Goal: Task Accomplishment & Management: Use online tool/utility

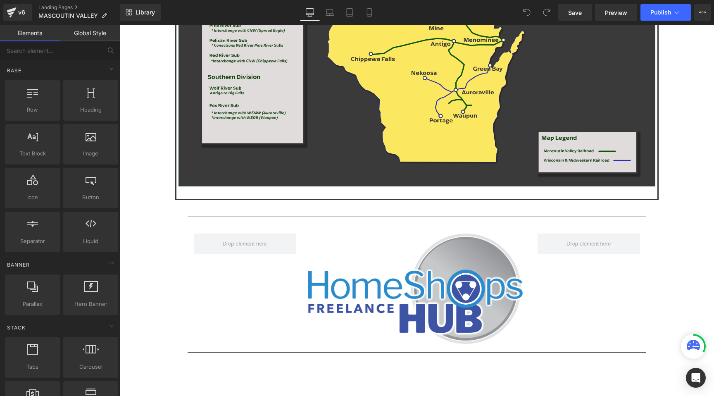
scroll to position [1313, 0]
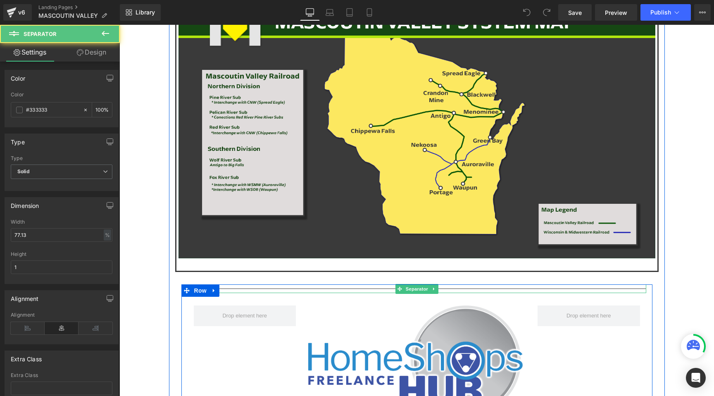
click at [293, 284] on div at bounding box center [417, 288] width 459 height 9
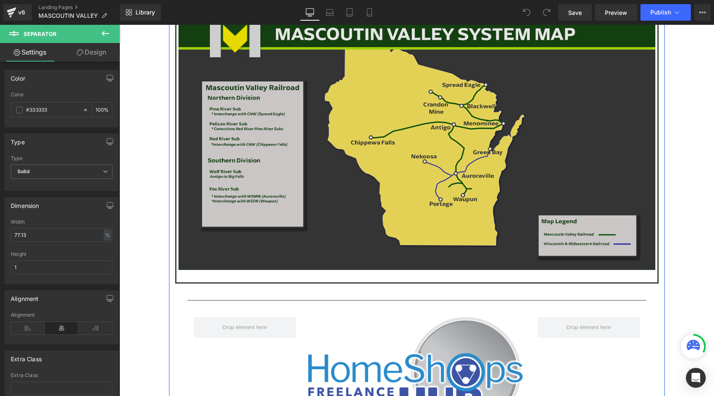
scroll to position [1306, 0]
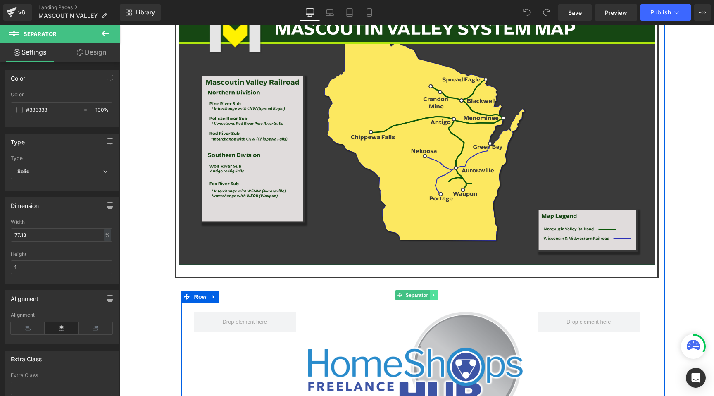
click at [436, 293] on icon at bounding box center [434, 295] width 5 height 5
click at [430, 293] on icon at bounding box center [429, 295] width 5 height 5
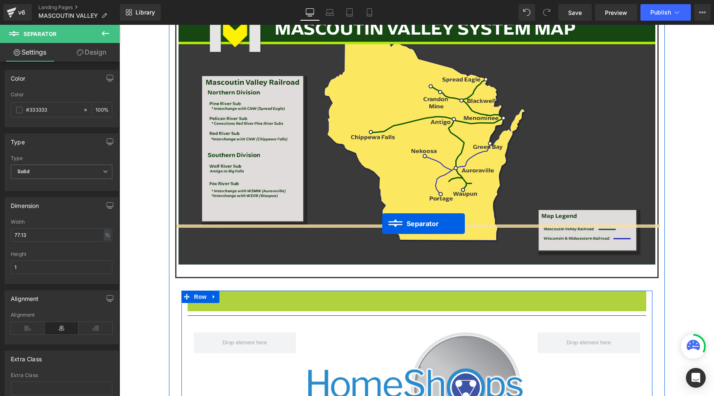
drag, startPoint x: 388, startPoint y: 242, endPoint x: 382, endPoint y: 224, distance: 19.2
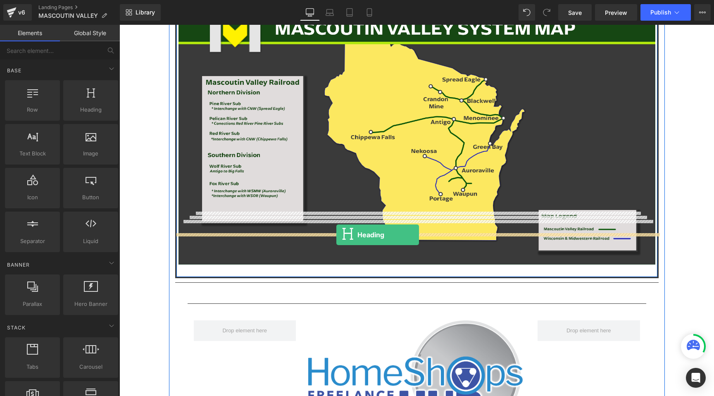
drag, startPoint x: 222, startPoint y: 124, endPoint x: 336, endPoint y: 235, distance: 159.3
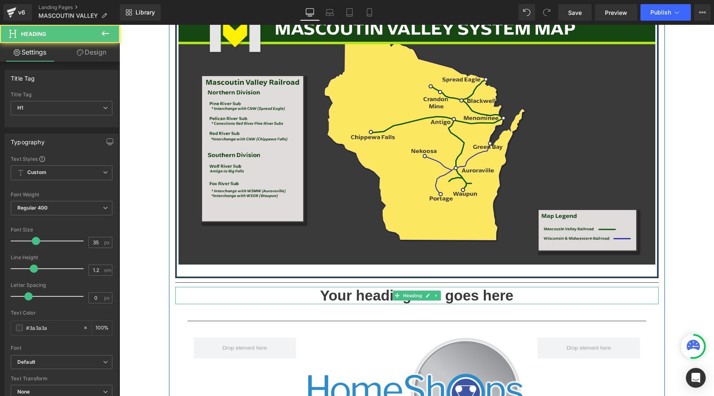
click at [391, 287] on h1 "Your heading text goes here" at bounding box center [417, 295] width 484 height 17
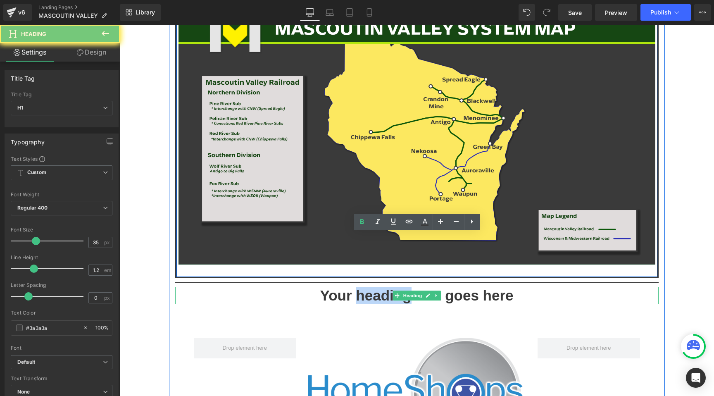
click at [391, 287] on h1 "Your heading text goes here" at bounding box center [417, 295] width 484 height 17
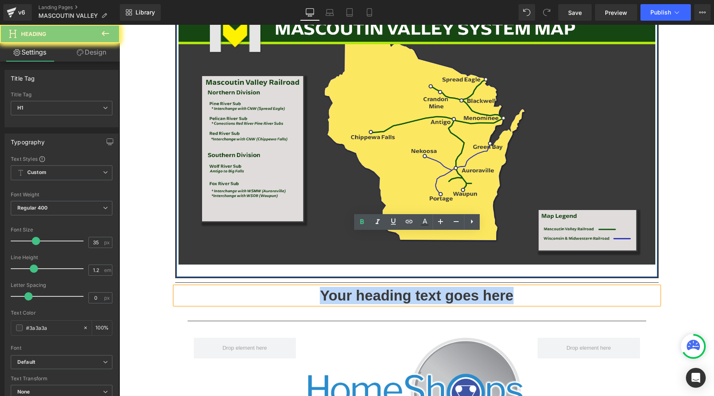
click at [391, 287] on h1 "Your heading text goes here" at bounding box center [417, 295] width 484 height 17
paste div
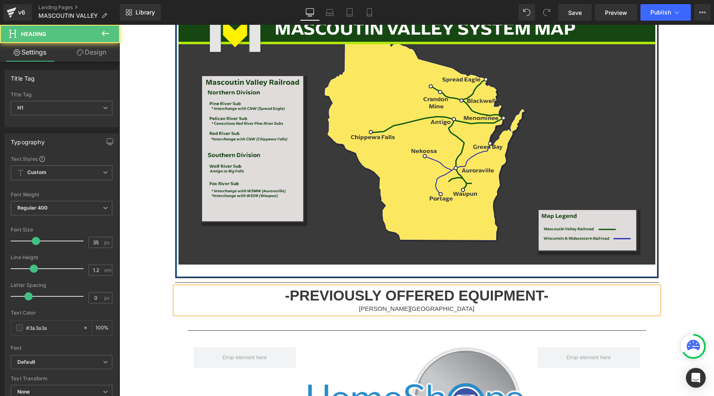
click at [555, 287] on h1 "-PREVIOUSLY OFFERED EQUIPMENT-" at bounding box center [417, 295] width 484 height 17
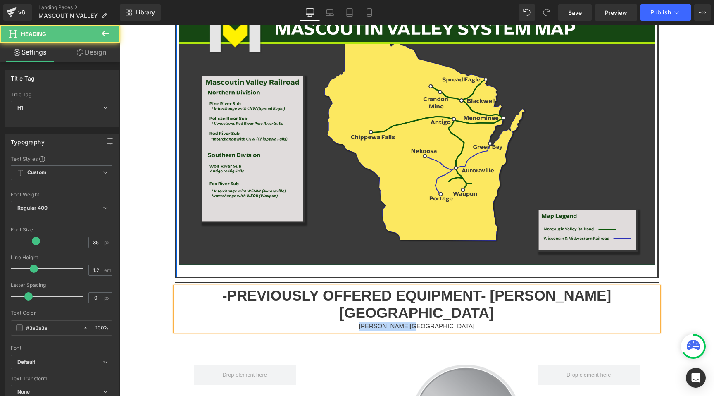
drag, startPoint x: 461, startPoint y: 253, endPoint x: 375, endPoint y: 253, distance: 85.5
click at [375, 322] on div "FARLIN TERMINAL" at bounding box center [417, 327] width 484 height 10
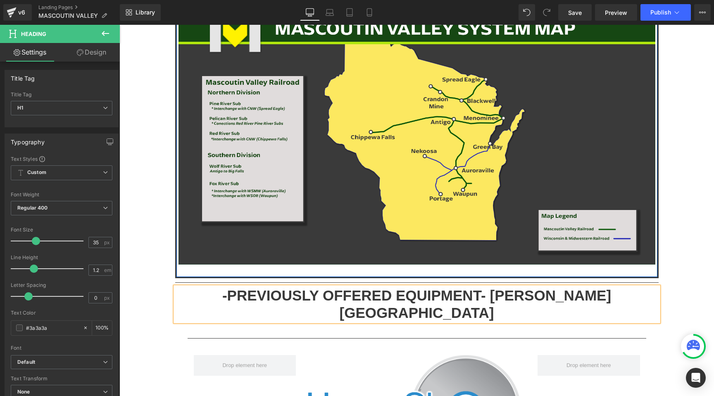
click at [487, 287] on h1 "-PREVIOUSLY OFFERED EQUIPMENT- FARLIN TERMINAL" at bounding box center [417, 304] width 484 height 35
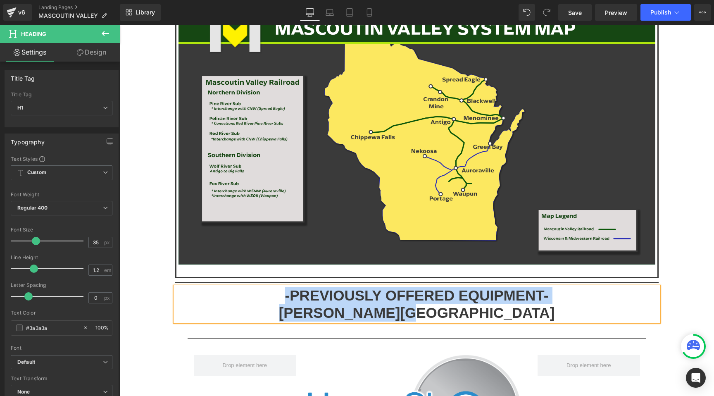
drag, startPoint x: 492, startPoint y: 261, endPoint x: 279, endPoint y: 245, distance: 213.0
click at [279, 287] on div "-PREVIOUSLY OFFERED EQUIPMENT- FARLIN TERMINAL" at bounding box center [417, 304] width 484 height 35
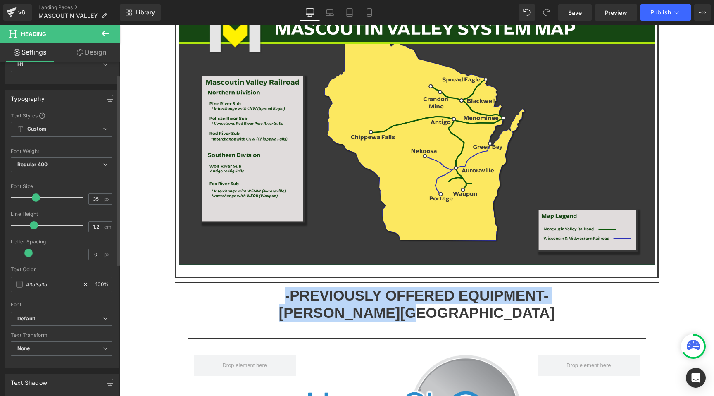
scroll to position [68, 0]
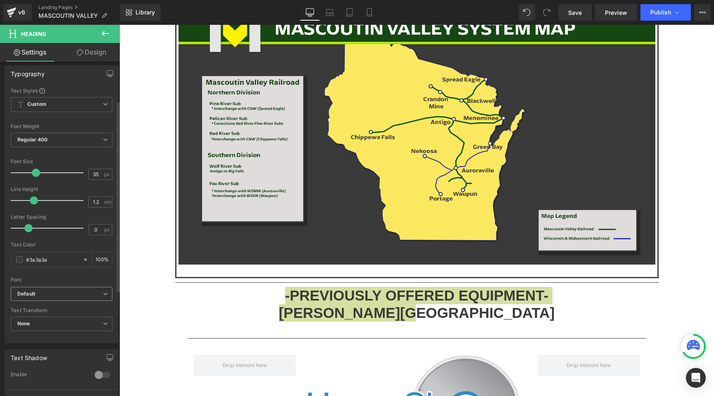
click at [95, 296] on b "Default" at bounding box center [60, 294] width 86 height 7
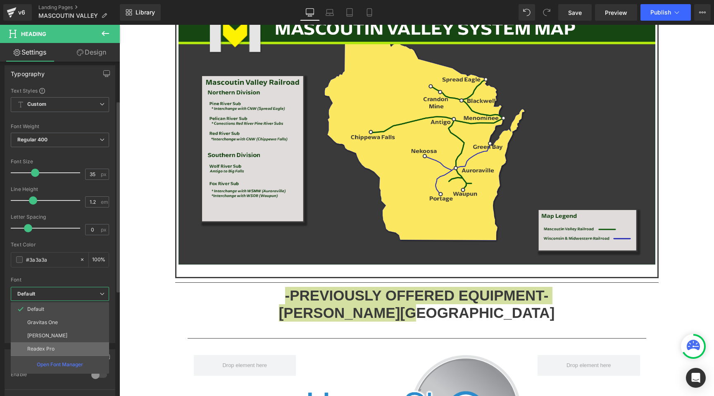
click at [81, 348] on li "Readex Pro" at bounding box center [60, 348] width 98 height 13
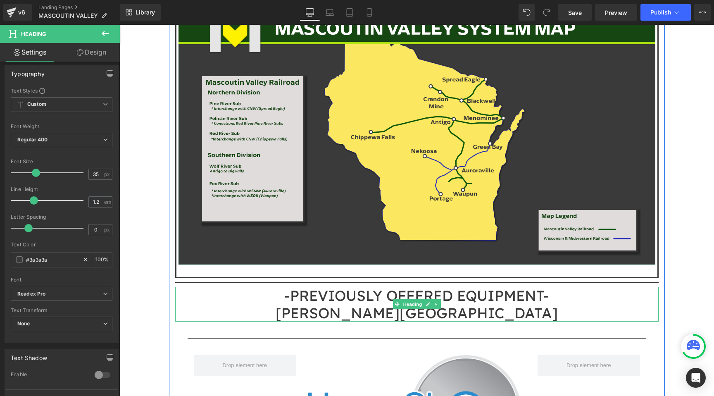
click at [364, 304] on h1 "FARLIN TERMINAL" at bounding box center [417, 312] width 484 height 17
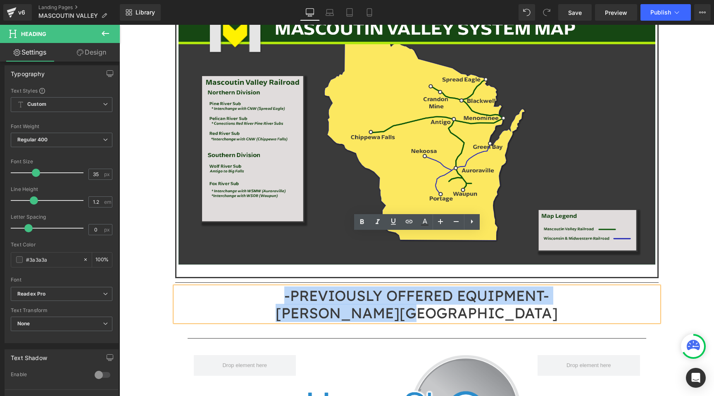
drag, startPoint x: 502, startPoint y: 254, endPoint x: 259, endPoint y: 238, distance: 243.5
click at [259, 287] on div "-PREVIOUSLY OFFERED EQUIPMENT- FARLIN TERMINAL" at bounding box center [417, 304] width 484 height 35
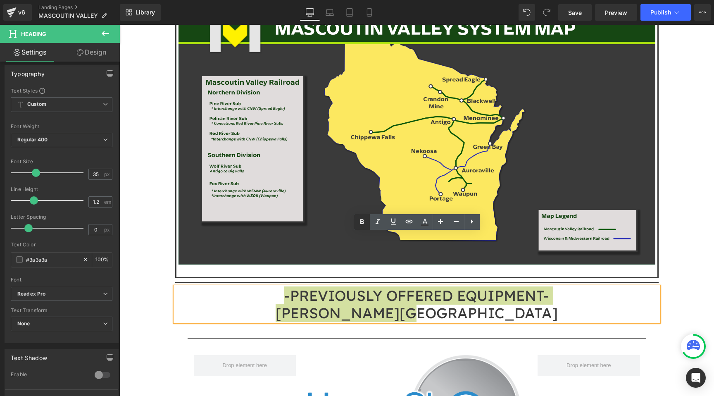
click at [362, 220] on icon at bounding box center [362, 222] width 10 height 10
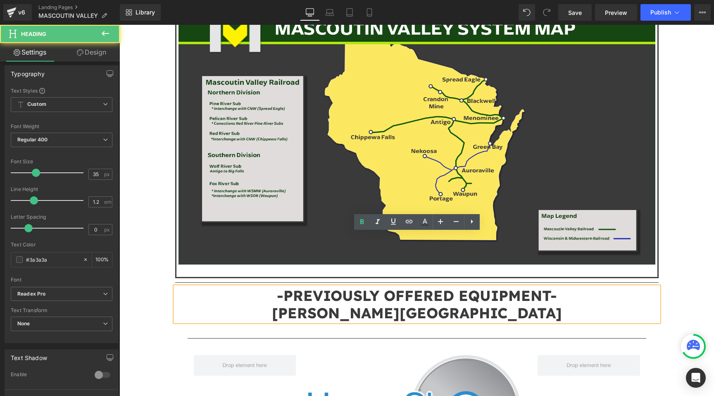
click at [497, 304] on h1 "FARLIN TERMINAL" at bounding box center [417, 312] width 484 height 17
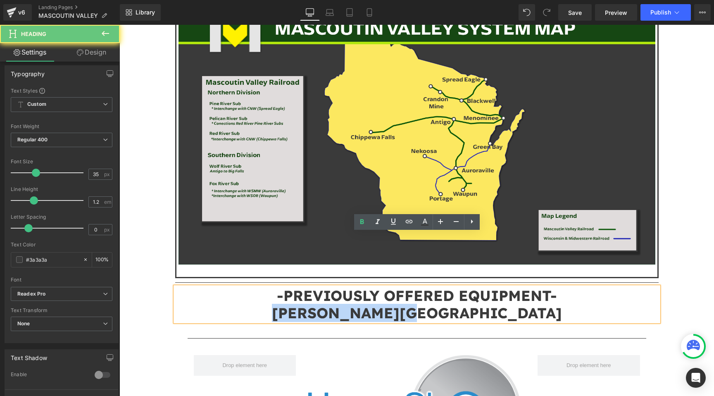
drag, startPoint x: 491, startPoint y: 257, endPoint x: 282, endPoint y: 257, distance: 209.1
click at [282, 304] on h1 "FARLIN TERMINAL" at bounding box center [417, 312] width 484 height 17
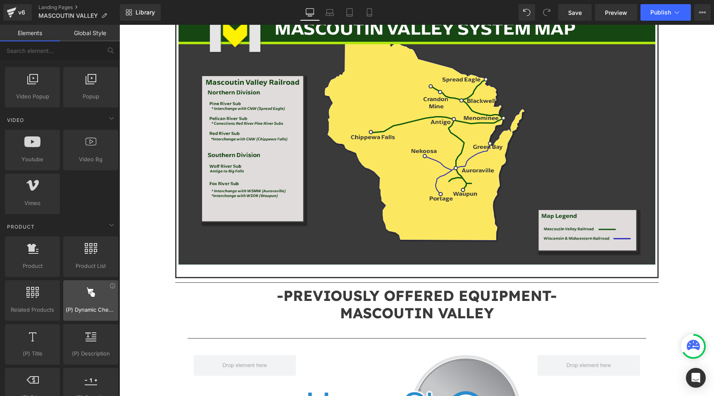
scroll to position [548, 0]
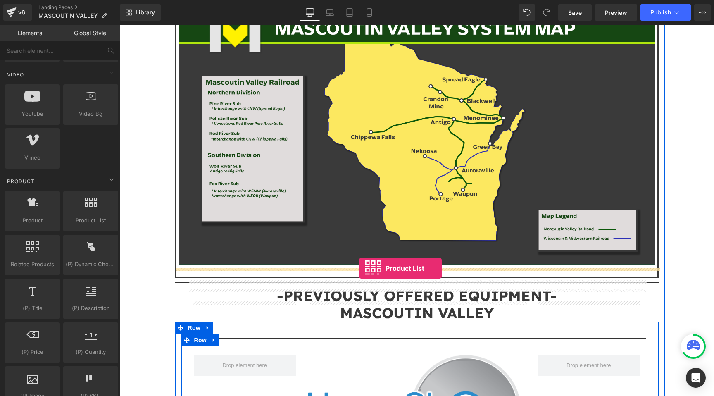
drag, startPoint x: 219, startPoint y: 226, endPoint x: 359, endPoint y: 268, distance: 145.7
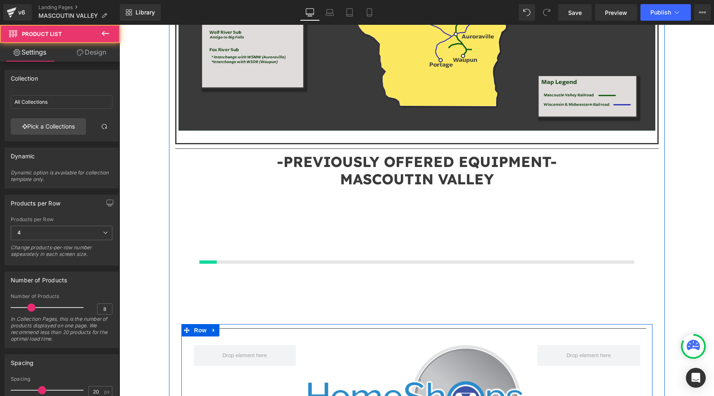
scroll to position [1469, 0]
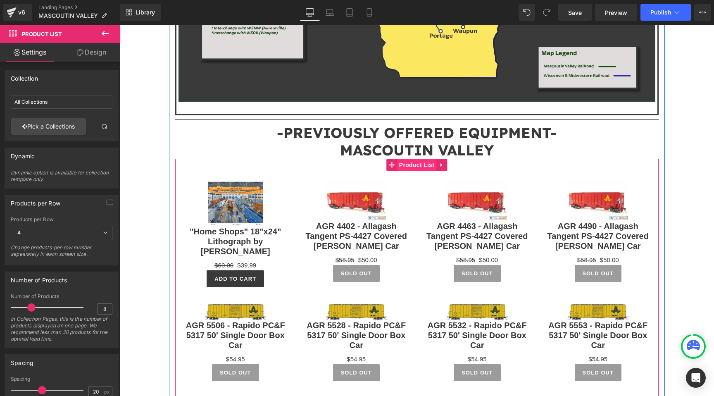
click at [418, 159] on span "Product List" at bounding box center [416, 165] width 39 height 12
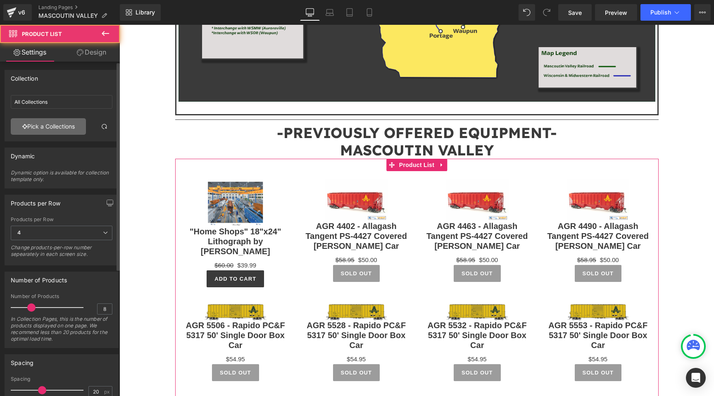
click at [46, 128] on link "Pick a Collections" at bounding box center [48, 126] width 75 height 17
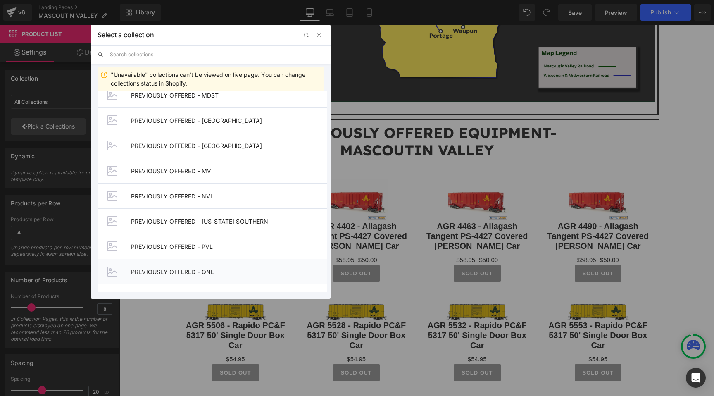
scroll to position [962, 0]
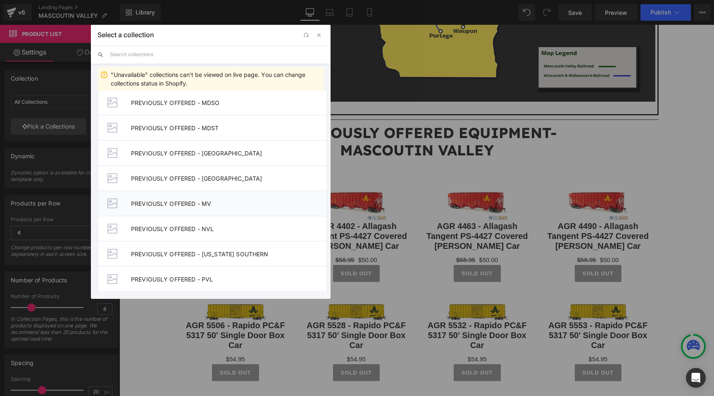
click at [193, 198] on li "PREVIOUSLY OFFERED - MV" at bounding box center [213, 203] width 230 height 25
type input "PREVIOUSLY OFFERED - MV"
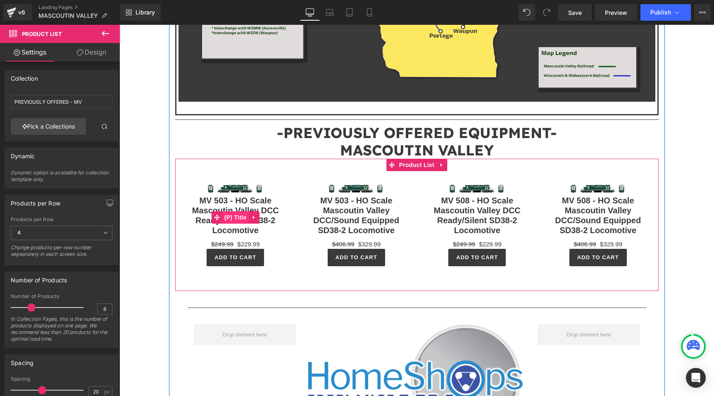
click at [236, 211] on span "(P) Title" at bounding box center [235, 217] width 26 height 12
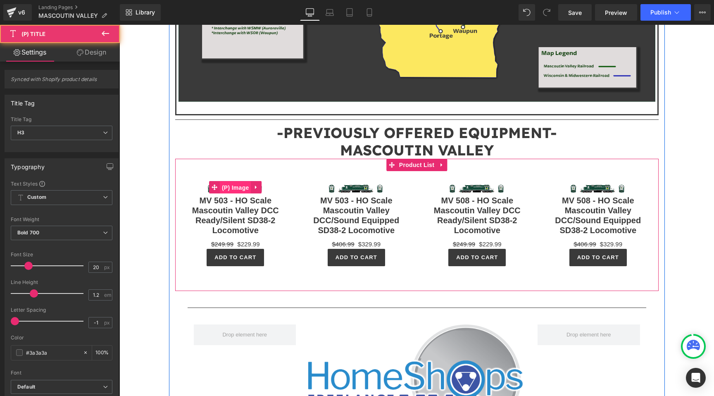
click at [238, 181] on span "(P) Image" at bounding box center [235, 187] width 31 height 12
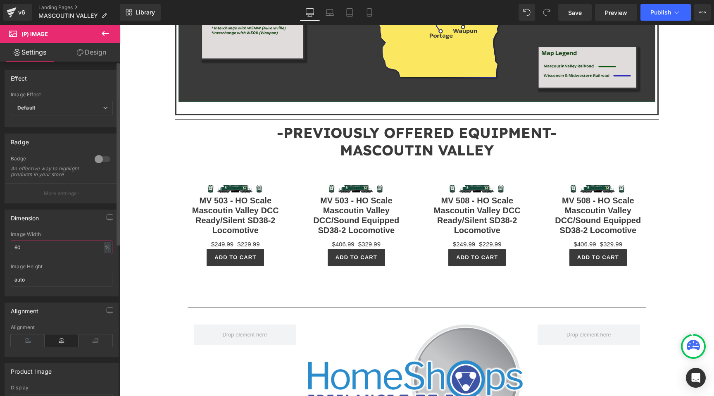
click at [81, 253] on input "60" at bounding box center [62, 248] width 102 height 14
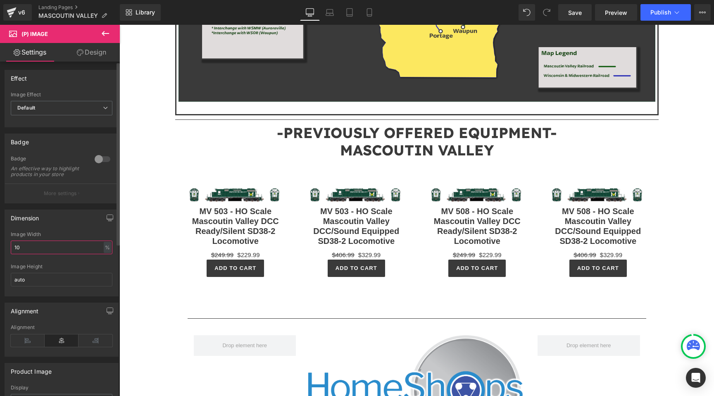
type input "1"
type input "2"
type input "1"
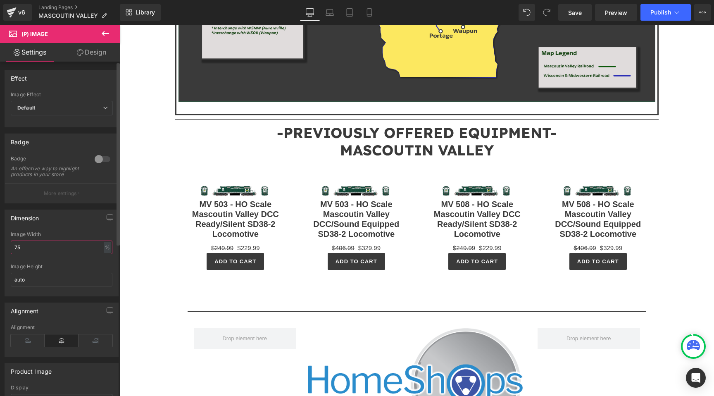
type input "7"
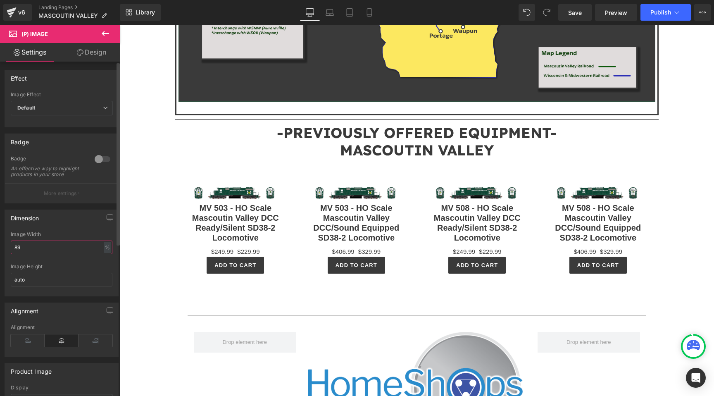
type input "8"
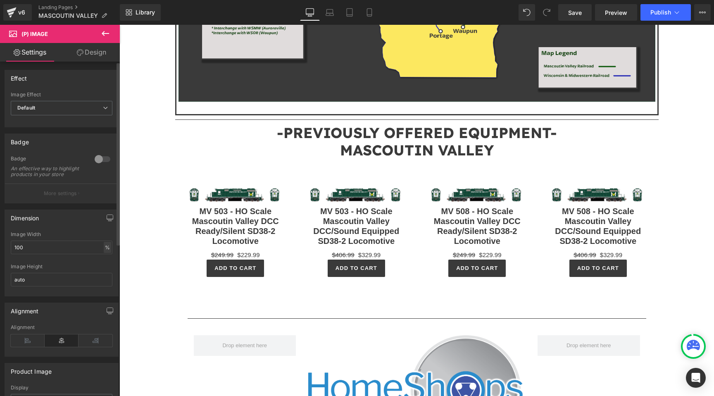
click at [104, 253] on div "%" at bounding box center [107, 247] width 7 height 11
click at [105, 266] on li "%" at bounding box center [107, 260] width 10 height 12
click at [86, 253] on input "100" at bounding box center [62, 248] width 102 height 14
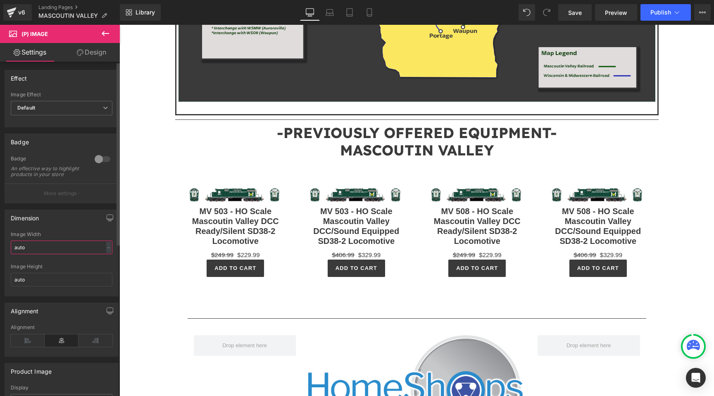
type input "auto"
click at [81, 232] on div "Dimension auto Image Width auto - % px auto Image Height auto" at bounding box center [62, 253] width 114 height 87
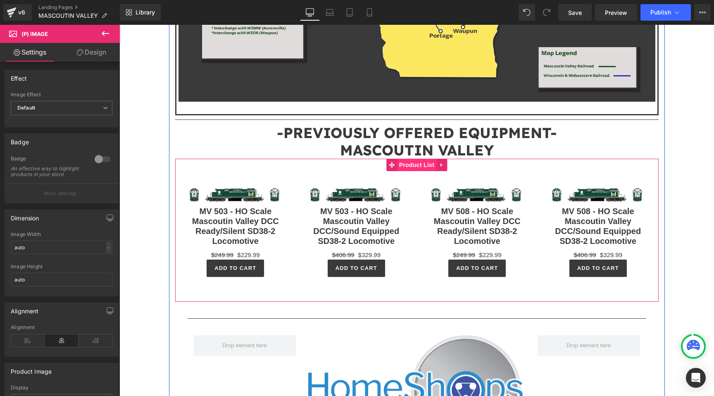
click at [420, 159] on span "Product List" at bounding box center [416, 165] width 39 height 12
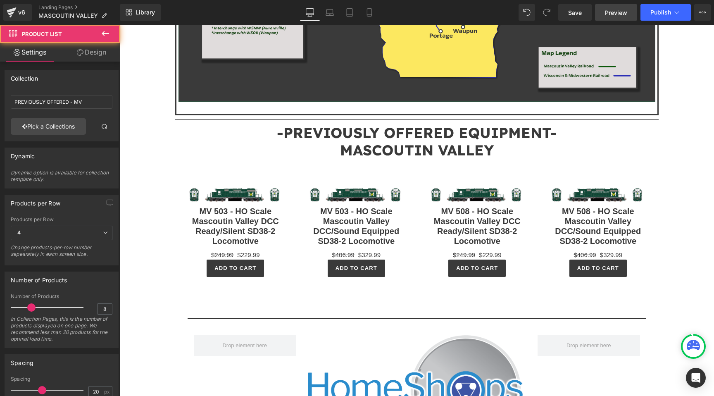
click at [616, 11] on span "Preview" at bounding box center [616, 12] width 22 height 9
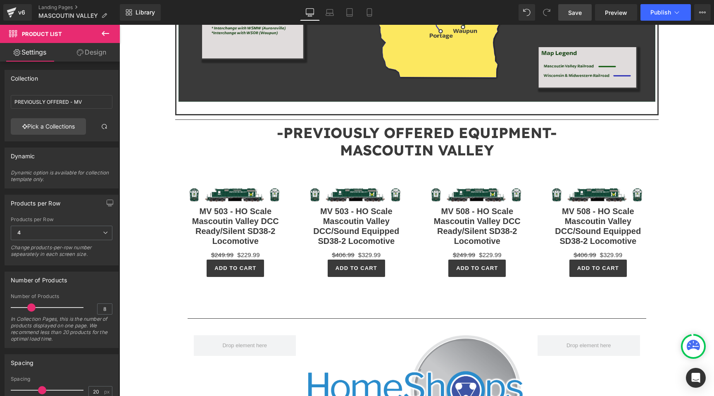
click at [568, 14] on link "Save" at bounding box center [574, 12] width 33 height 17
click at [651, 14] on span "Publish" at bounding box center [660, 12] width 21 height 7
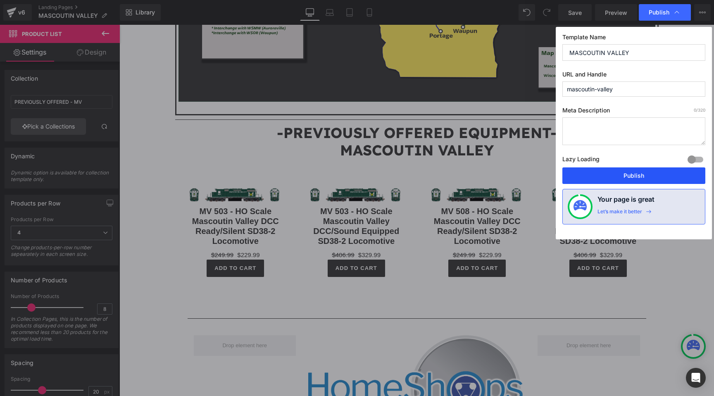
click at [635, 172] on button "Publish" at bounding box center [633, 175] width 143 height 17
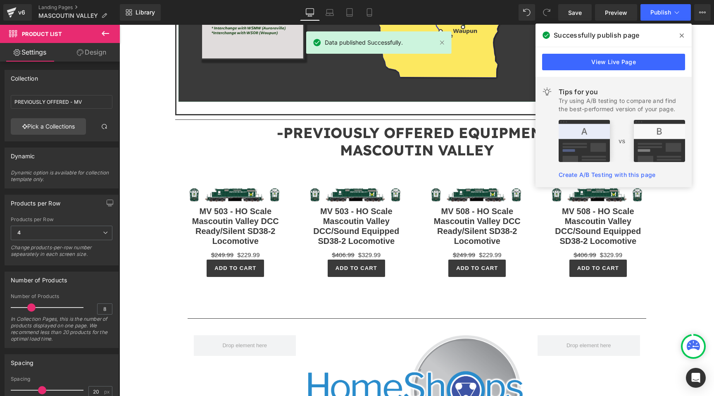
click at [685, 33] on span at bounding box center [681, 35] width 13 height 13
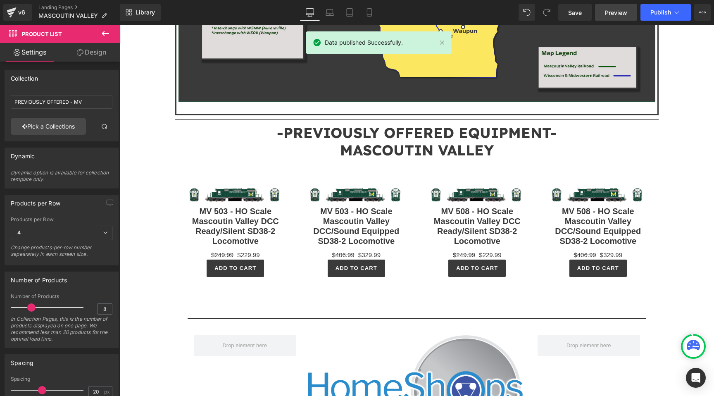
click at [625, 7] on link "Preview" at bounding box center [616, 12] width 42 height 17
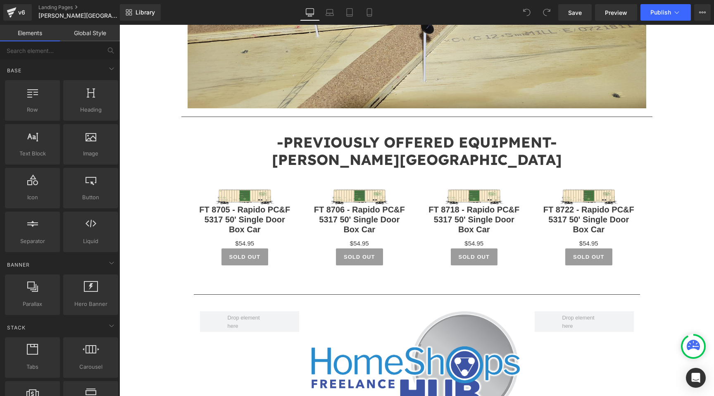
scroll to position [1137, 0]
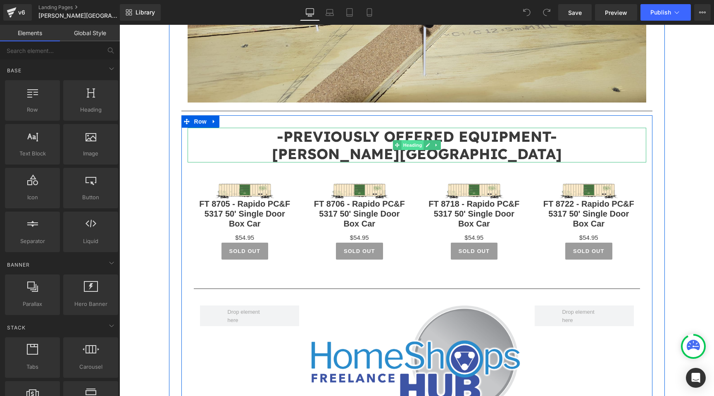
click at [413, 140] on span "Heading" at bounding box center [412, 145] width 22 height 10
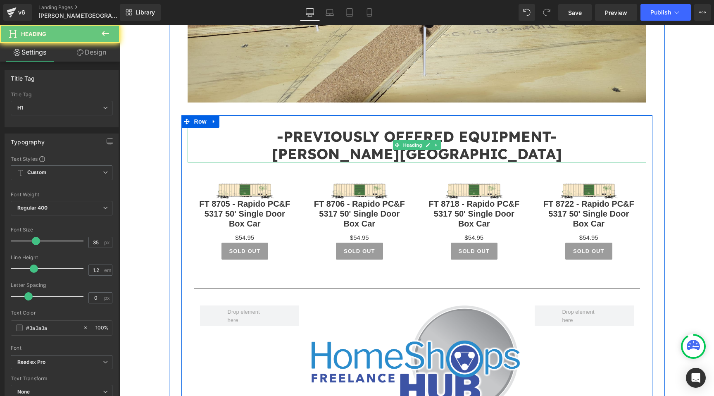
click at [412, 145] on span "FARLIN TERMINAL" at bounding box center [417, 154] width 290 height 18
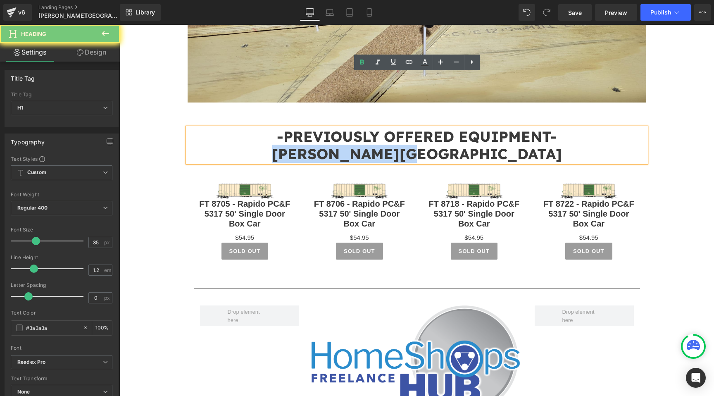
click at [412, 145] on span "FARLIN TERMINAL" at bounding box center [417, 154] width 290 height 18
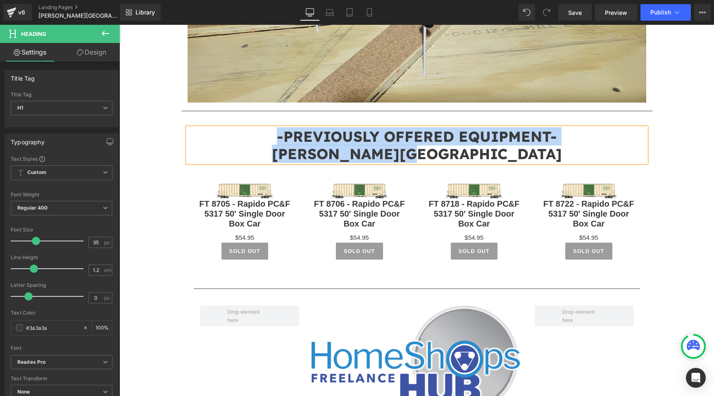
copy div "-PREVIOUSLY OFFERED EQUIPMENT- FARLIN TERMINAL"
click at [419, 127] on span "-PREVIOUSLY OFFERED EQUIPMENT-" at bounding box center [417, 136] width 280 height 18
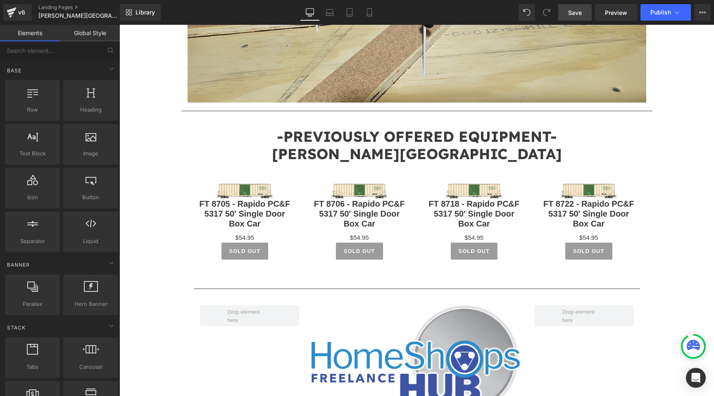
click at [585, 10] on link "Save" at bounding box center [574, 12] width 33 height 17
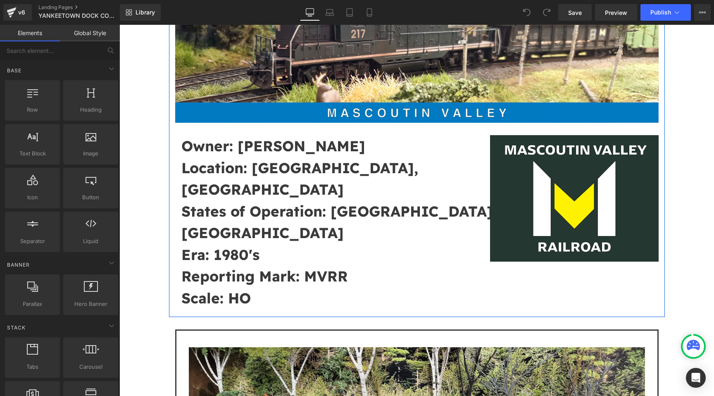
scroll to position [179, 0]
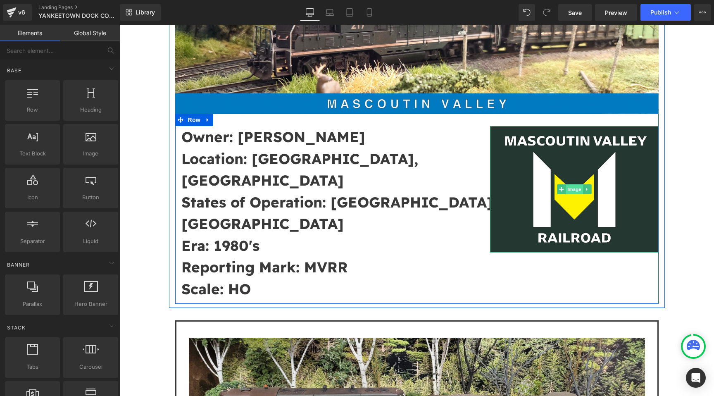
click at [570, 190] on span "Image" at bounding box center [574, 189] width 17 height 10
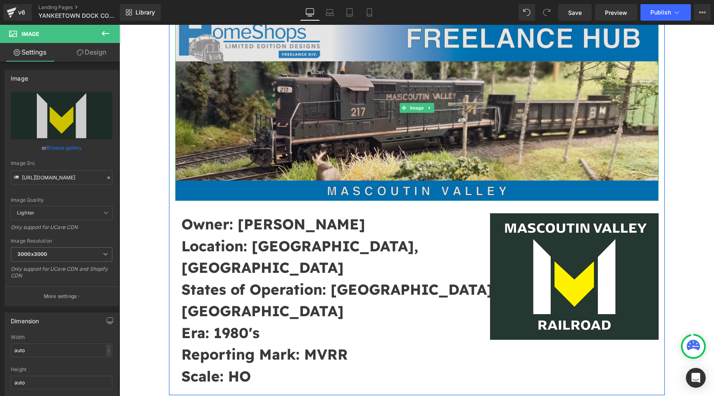
scroll to position [29, 0]
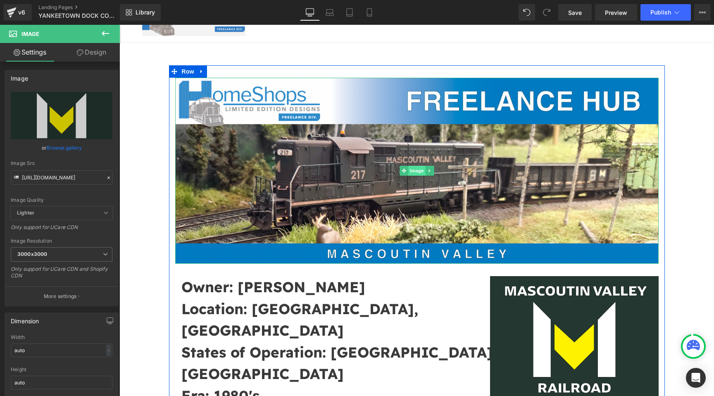
click at [414, 173] on span "Image" at bounding box center [416, 171] width 17 height 10
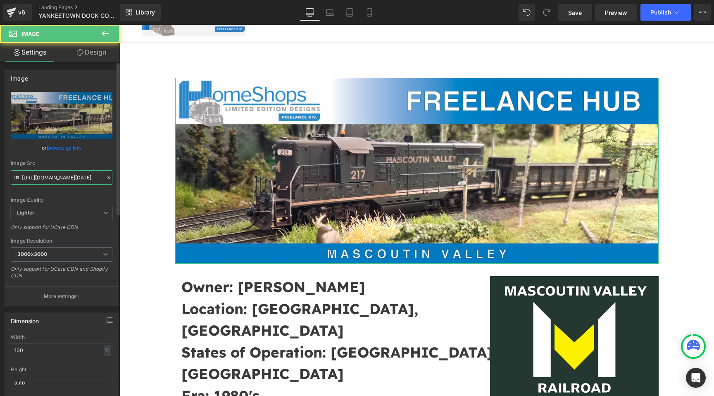
click at [64, 177] on input "[URL][DOMAIN_NAME][DATE]" at bounding box center [62, 177] width 102 height 14
click at [64, 177] on input "https://cdn.shopify.com/s/files/1/0552/5425/3750/files/Screenshot_2025-09-08_at…" at bounding box center [62, 177] width 102 height 14
paste input "22_at_21.00.26.png?v=1758592855"
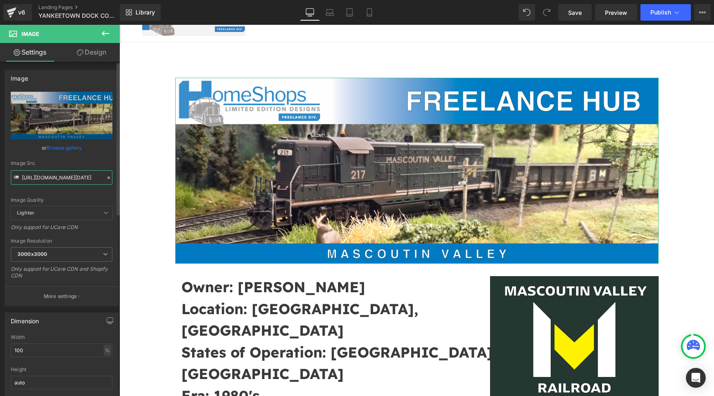
type input "https://cdn.shopify.com/s/files/1/0552/5425/3750/files/Screenshot_2025-09-22_at…"
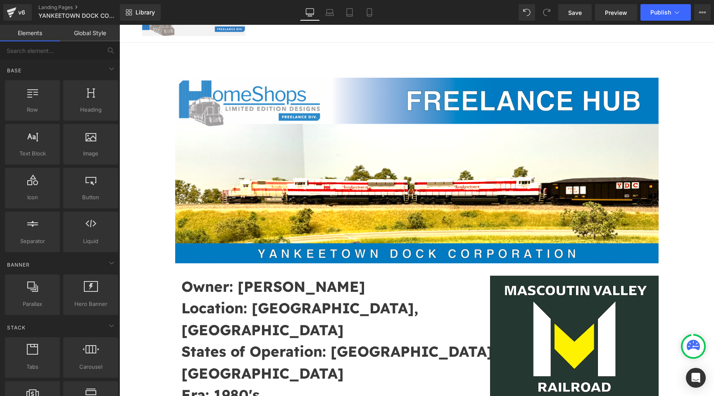
scroll to position [0, 0]
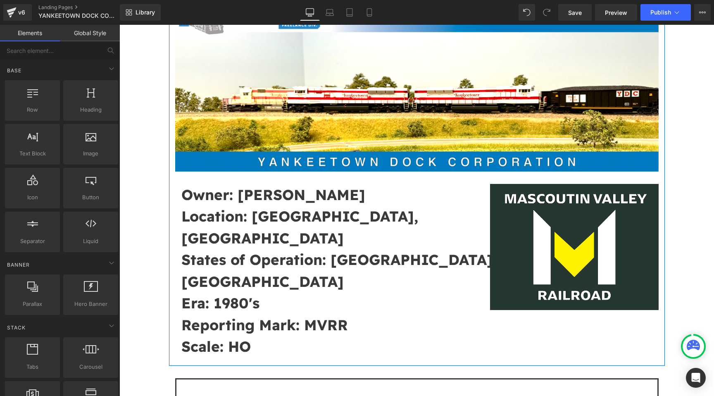
scroll to position [95, 0]
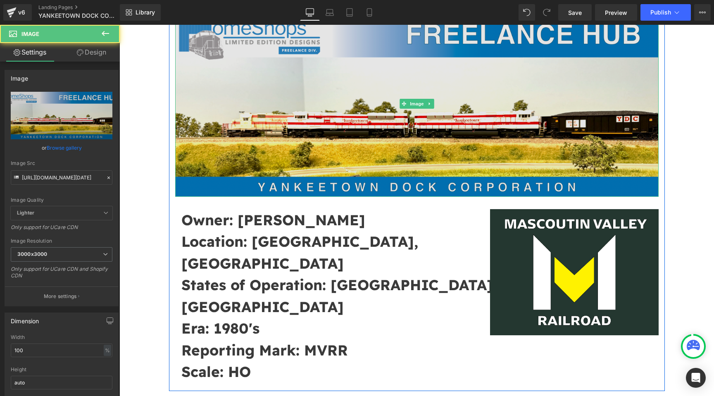
click at [366, 159] on img at bounding box center [417, 104] width 484 height 186
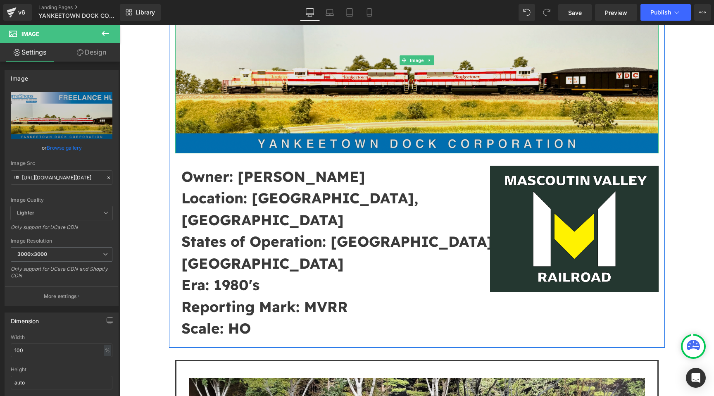
scroll to position [170, 0]
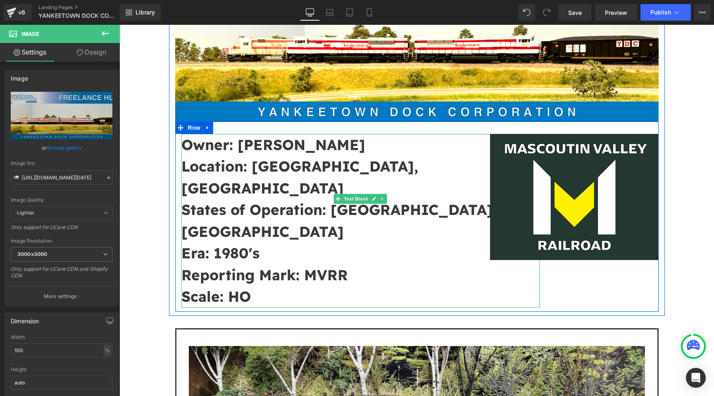
click at [284, 149] on b "Owner: Andy Dorsch" at bounding box center [273, 145] width 184 height 18
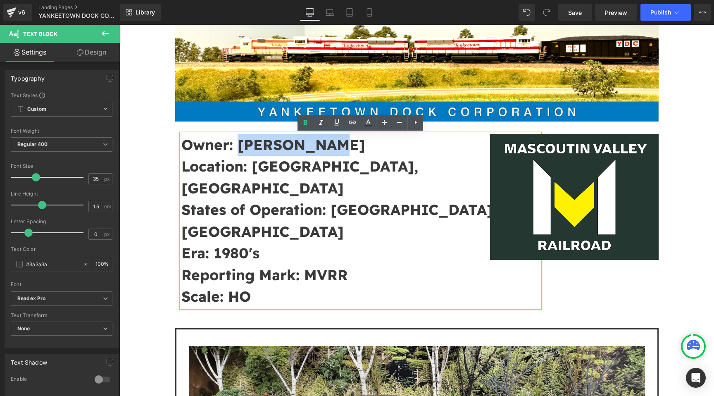
drag, startPoint x: 341, startPoint y: 144, endPoint x: 239, endPoint y: 143, distance: 101.7
click at [239, 143] on p "Owner: Andy Dorsch" at bounding box center [360, 145] width 359 height 22
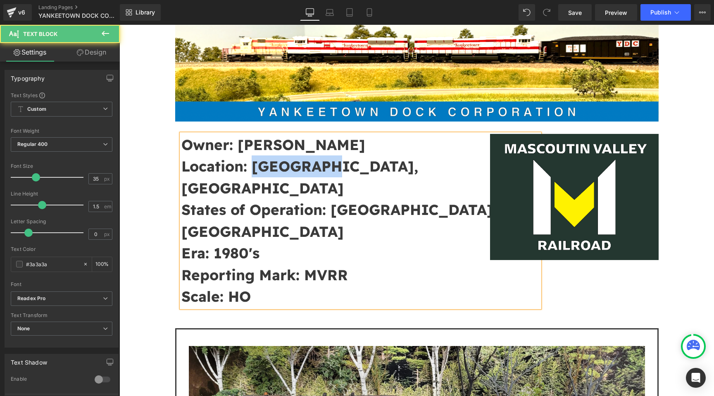
drag, startPoint x: 335, startPoint y: 166, endPoint x: 255, endPoint y: 167, distance: 79.8
click at [255, 167] on p "Location: Ripon, WI" at bounding box center [360, 176] width 359 height 43
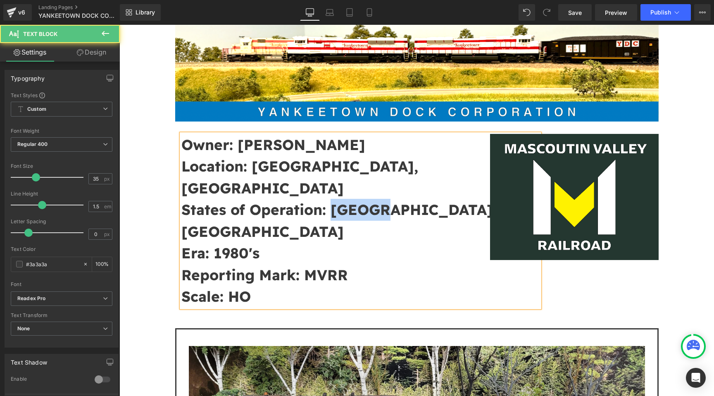
drag, startPoint x: 386, startPoint y: 192, endPoint x: 333, endPoint y: 191, distance: 53.3
click at [333, 199] on p "States of Operation: MI, WI" at bounding box center [360, 220] width 359 height 43
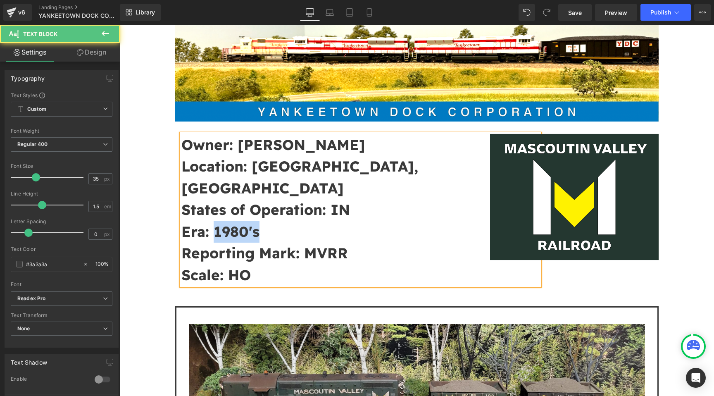
drag, startPoint x: 276, startPoint y: 207, endPoint x: 214, endPoint y: 205, distance: 61.2
click at [214, 221] on p "Era: 1980's" at bounding box center [360, 232] width 359 height 22
drag, startPoint x: 345, startPoint y: 228, endPoint x: 308, endPoint y: 229, distance: 37.6
click at [308, 244] on b "Reporting Mark: MVRR" at bounding box center [264, 253] width 167 height 18
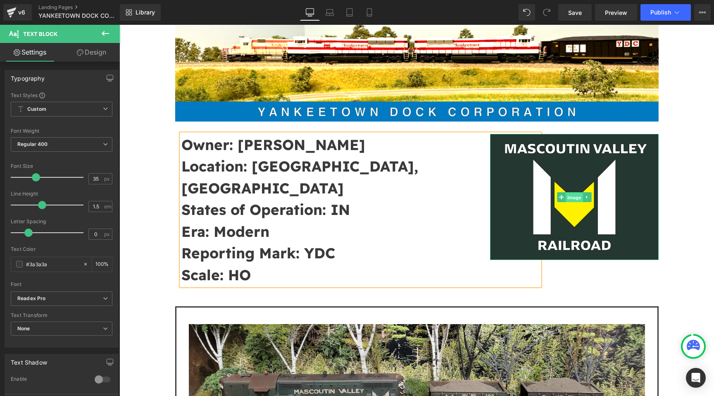
click at [572, 200] on span "Image" at bounding box center [574, 197] width 17 height 10
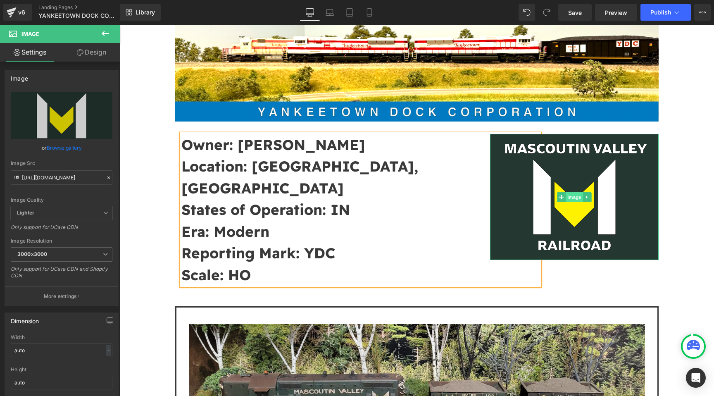
click at [572, 199] on span "Image" at bounding box center [574, 197] width 17 height 10
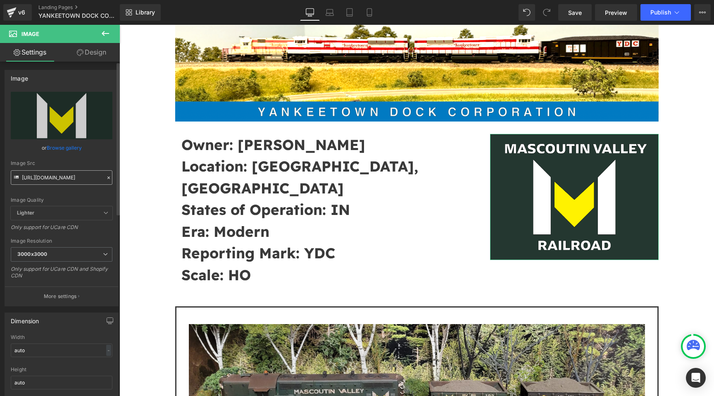
click at [66, 172] on input "https://cdn.shopify.com/s/files/1/0552/5425/3750/files/MVRR_LOGO_with_name_3000…" at bounding box center [62, 177] width 102 height 14
type input "https://cdn.shopify.com/s/files/1/0552/5425/3750/files/YDC-logo.png?v=1754326464"
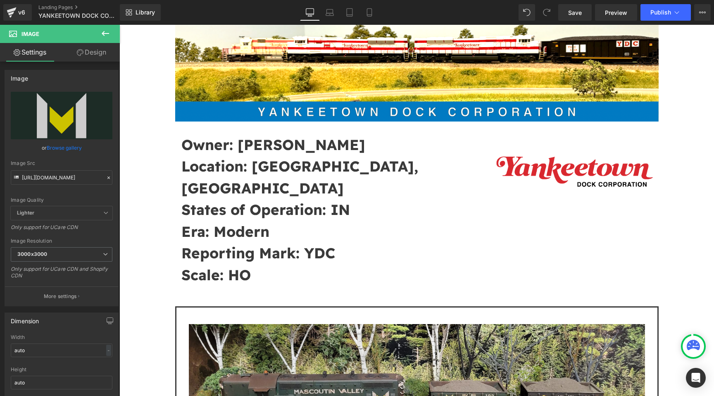
scroll to position [0, 0]
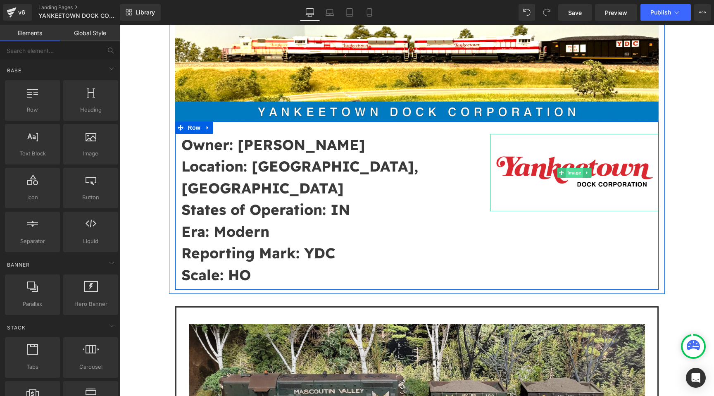
click at [575, 173] on span "Image" at bounding box center [574, 173] width 17 height 10
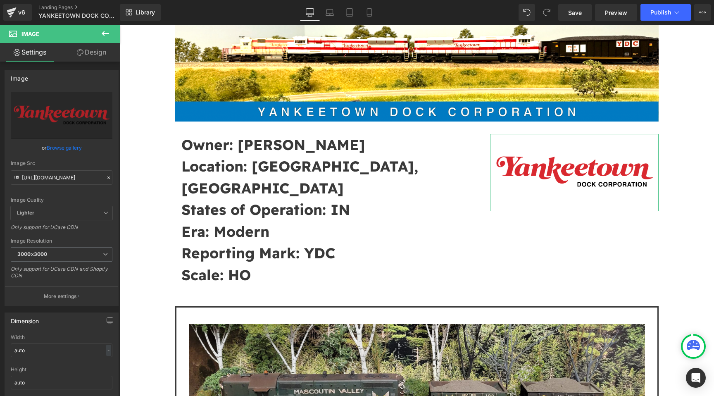
click at [97, 56] on link "Design" at bounding box center [92, 52] width 60 height 19
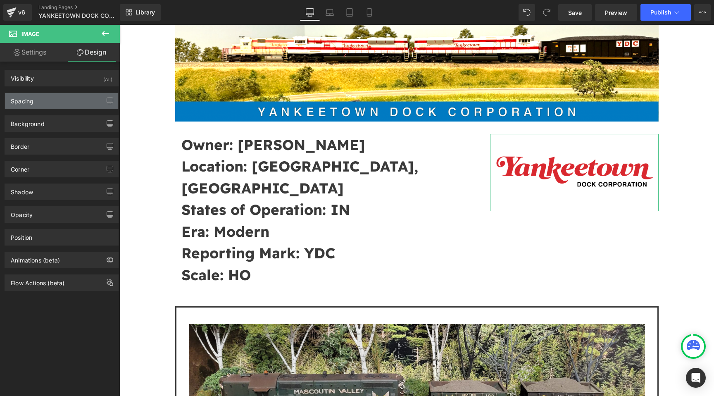
click at [50, 99] on div "Spacing" at bounding box center [61, 101] width 113 height 16
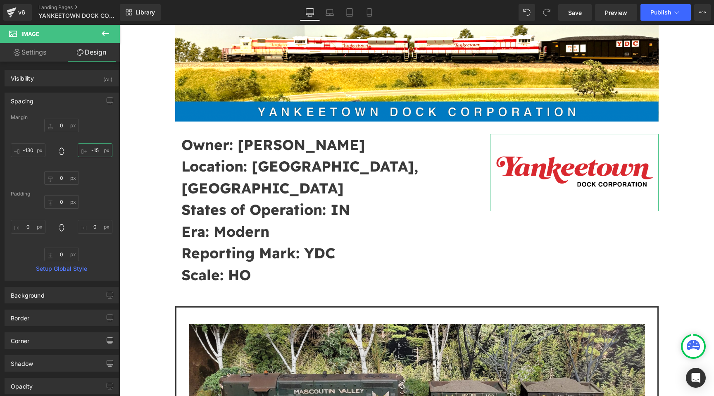
click at [95, 150] on input "-15" at bounding box center [95, 150] width 35 height 14
type input "-25"
click at [36, 148] on input "-130" at bounding box center [28, 150] width 35 height 14
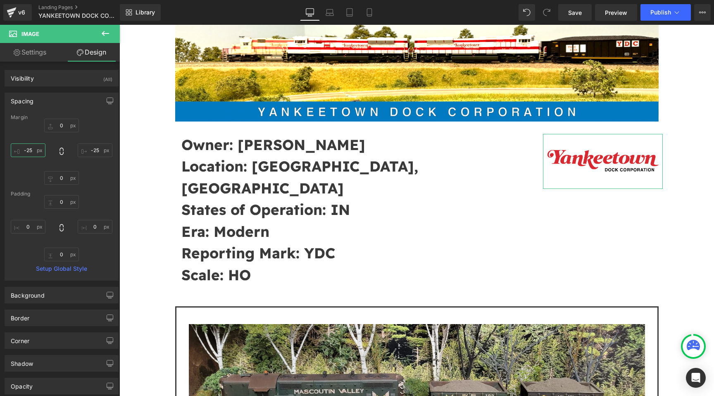
type input "-250"
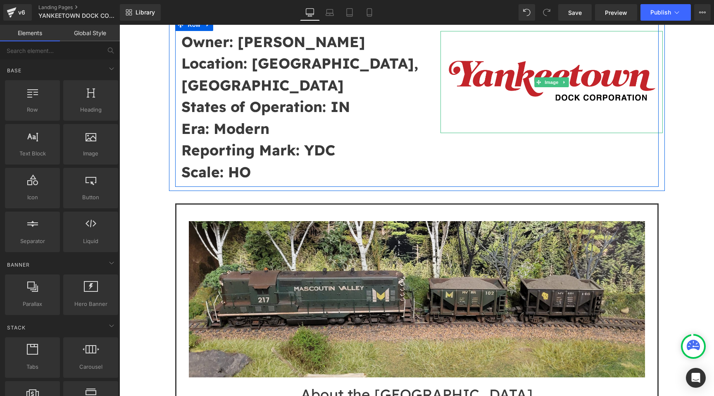
scroll to position [331, 0]
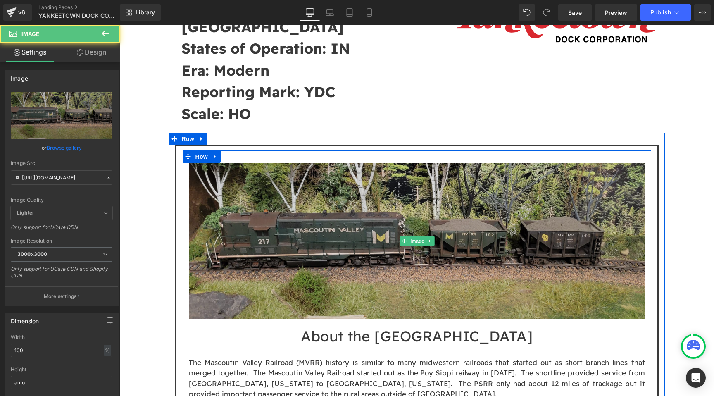
click at [459, 203] on img at bounding box center [417, 241] width 456 height 156
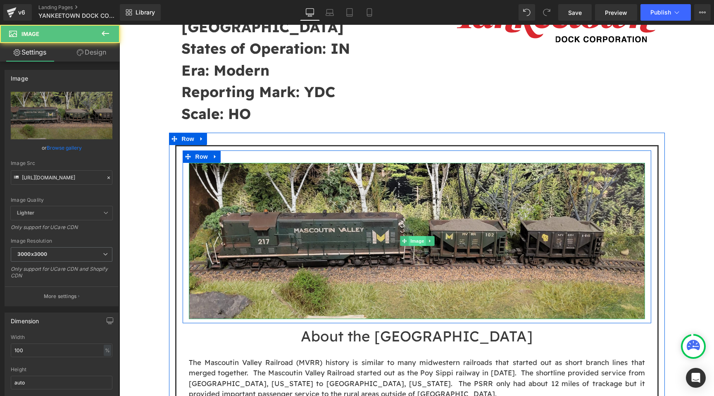
click at [419, 236] on link "Image" at bounding box center [413, 241] width 26 height 10
click at [419, 236] on span "Image" at bounding box center [417, 241] width 17 height 10
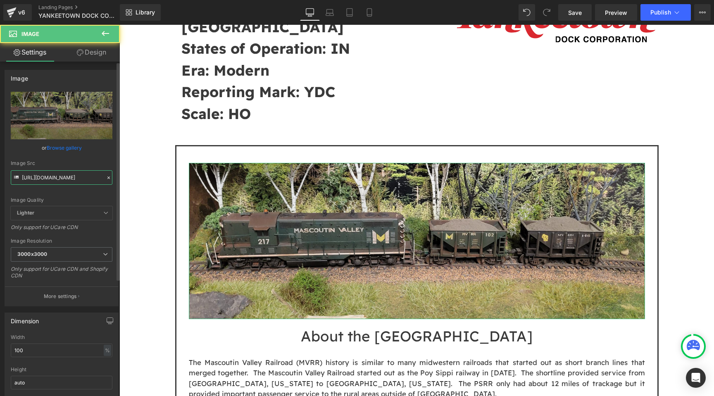
click at [60, 173] on input "https://cdn.shopify.com/s/files/1/0552/5425/3750/files/MV_217_B_3000x3000.png?v…" at bounding box center [62, 177] width 102 height 14
paste input "IMG_1875_jpg.jpg?v=1758592847"
type input "https://cdn.shopify.com/s/files/1/0552/5425/3750/files/IMG_1875_jpg.jpg?v=17585…"
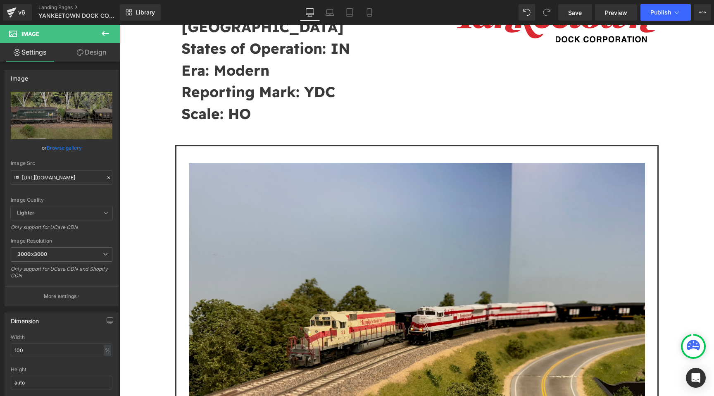
scroll to position [0, 0]
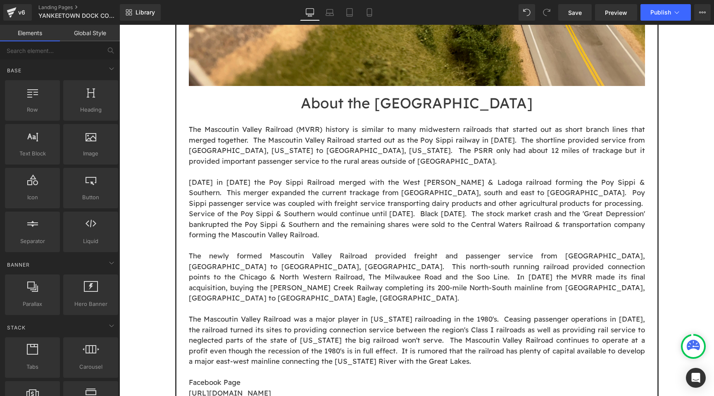
scroll to position [745, 0]
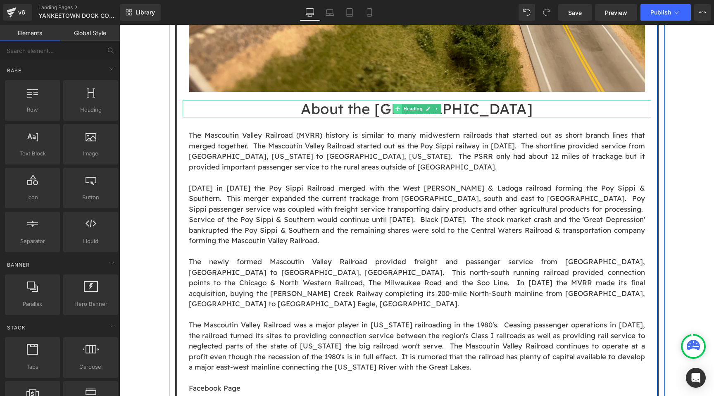
click at [398, 106] on icon at bounding box center [397, 108] width 5 height 5
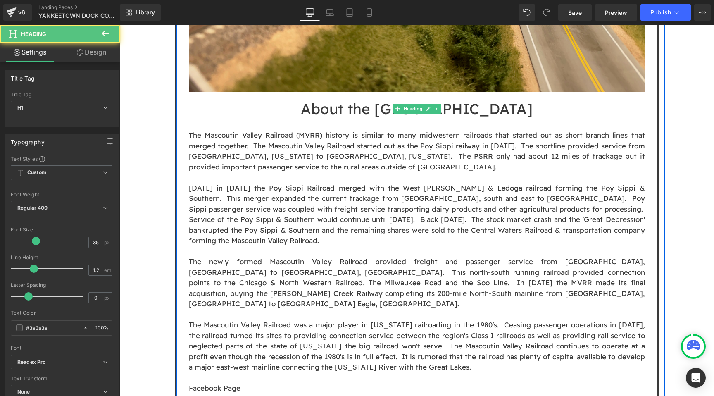
click at [502, 100] on h1 "About the Mascoutin Valley" at bounding box center [417, 108] width 469 height 17
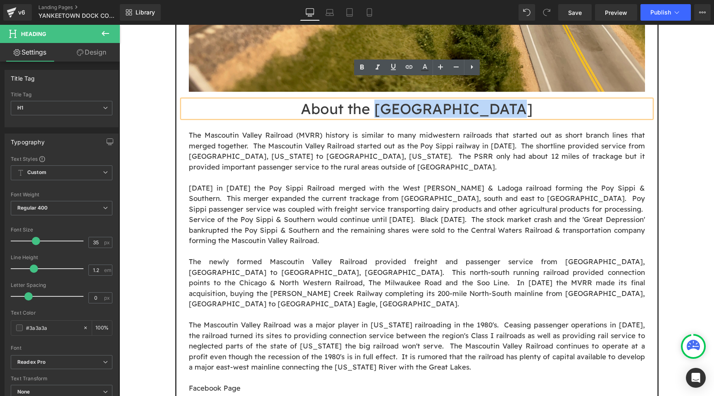
drag, startPoint x: 524, startPoint y: 88, endPoint x: 398, endPoint y: 92, distance: 125.7
click at [398, 100] on h1 "About the Mascoutin Valley" at bounding box center [417, 108] width 469 height 17
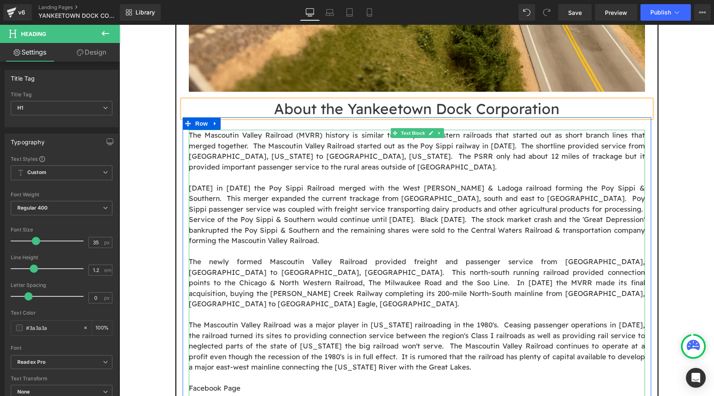
click at [324, 153] on p "The Mascoutin Valley Railroad (MVRR) history is similar to many midwestern rail…" at bounding box center [417, 251] width 456 height 243
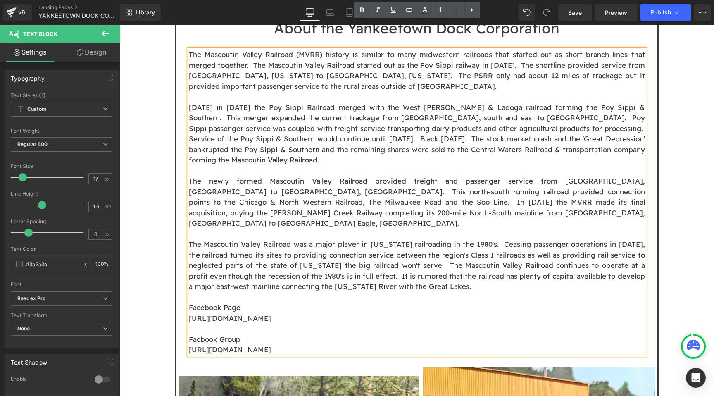
scroll to position [840, 0]
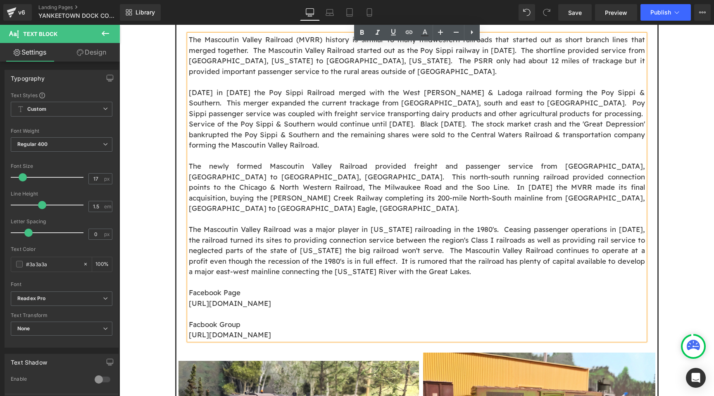
drag, startPoint x: 391, startPoint y: 304, endPoint x: 268, endPoint y: 253, distance: 133.1
click at [268, 253] on div "The Mascoutin Valley Railroad (MVRR) history is similar to many midwestern rail…" at bounding box center [417, 187] width 456 height 306
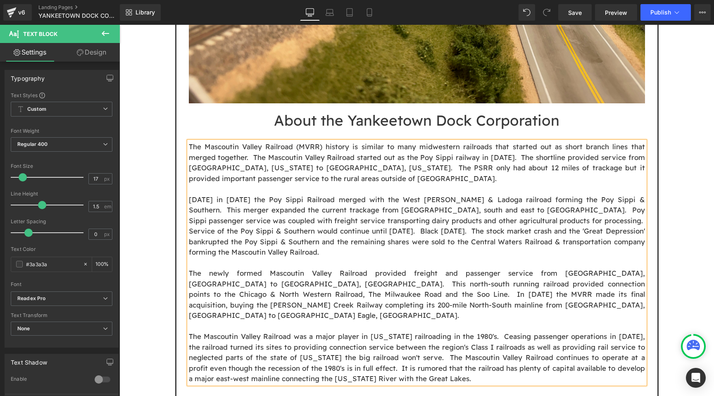
scroll to position [776, 0]
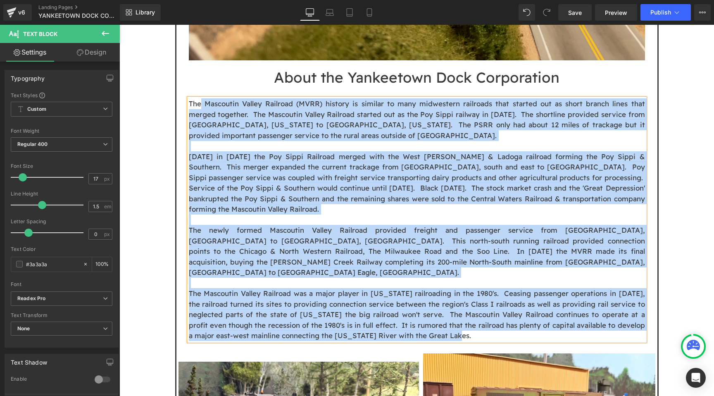
drag, startPoint x: 463, startPoint y: 305, endPoint x: 201, endPoint y: 86, distance: 342.1
click at [201, 98] on p "The Mascoutin Valley Railroad (MVRR) history is similar to many midwestern rail…" at bounding box center [417, 219] width 456 height 243
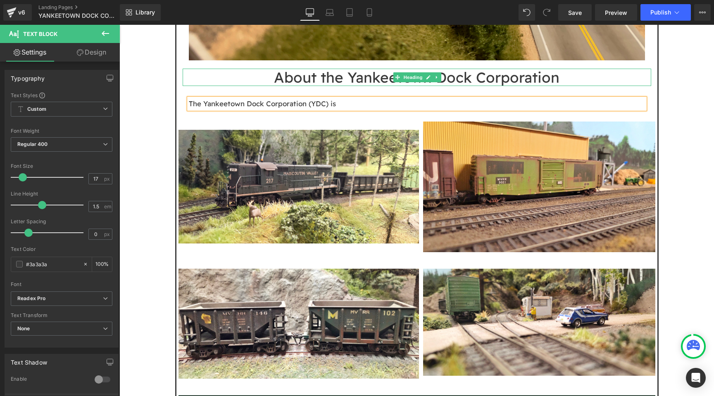
click at [353, 69] on h1 "About the Yankeetown Dock Corporation" at bounding box center [417, 77] width 469 height 17
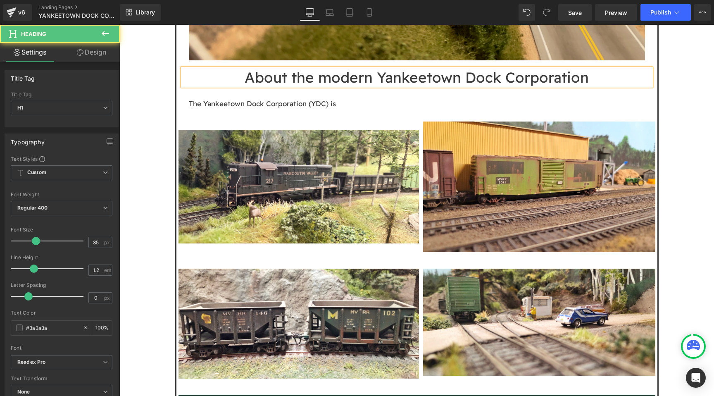
click at [336, 69] on h1 "About the modern Yankeetown Dock Corporation" at bounding box center [417, 77] width 469 height 17
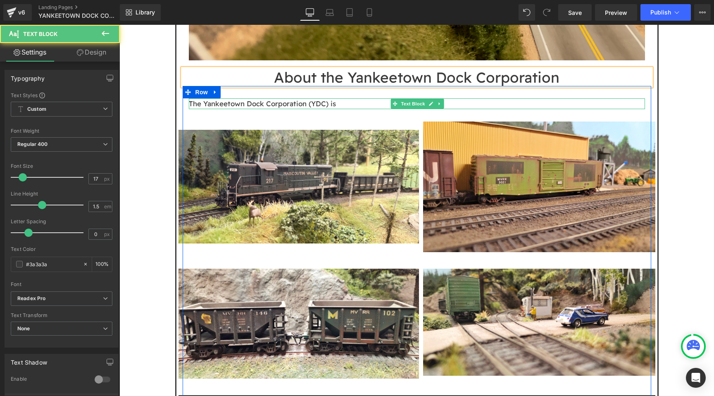
click at [382, 98] on p "The Yankeetown Dock Corporation (YDC) is" at bounding box center [417, 103] width 456 height 11
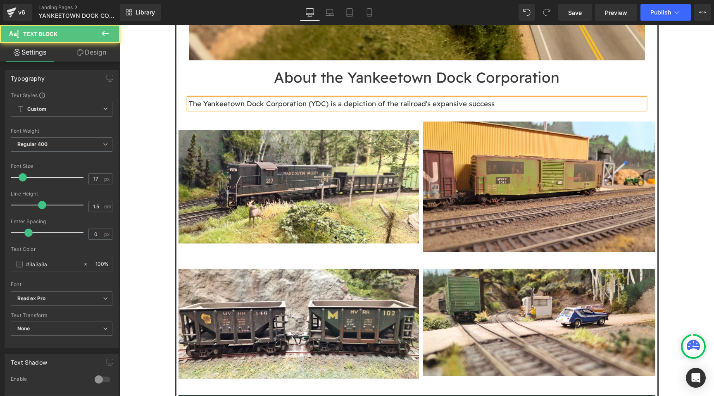
click at [204, 98] on p "The Yankeetown Dock Corporation (YDC) is a depiction of the railroad's expansiv…" at bounding box center [417, 103] width 456 height 11
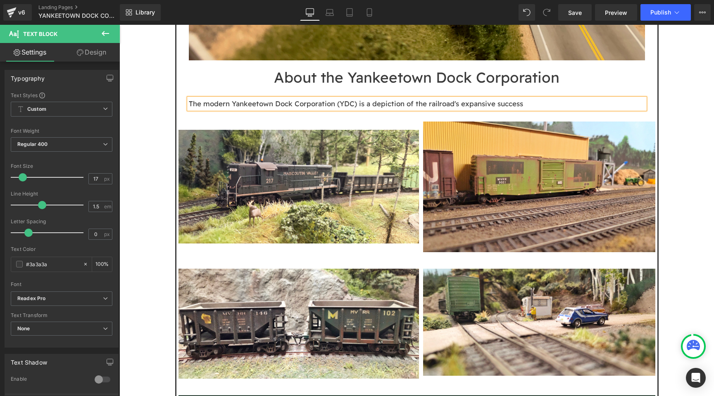
click at [426, 98] on p "The modern Yankeetown Dock Corporation (YDC) is a depiction of the railroad's e…" at bounding box center [417, 103] width 456 height 11
click at [369, 98] on p "The modern Yankeetown Dock Corporation (YDC) is a depiction of the prototype ra…" at bounding box center [417, 103] width 456 height 11
click at [397, 98] on p "The modern Yankeetown Dock Corporation (YDC) is a "What if?" depiction of the p…" at bounding box center [417, 103] width 456 height 11
click at [119, 25] on div at bounding box center [119, 25] width 0 height 0
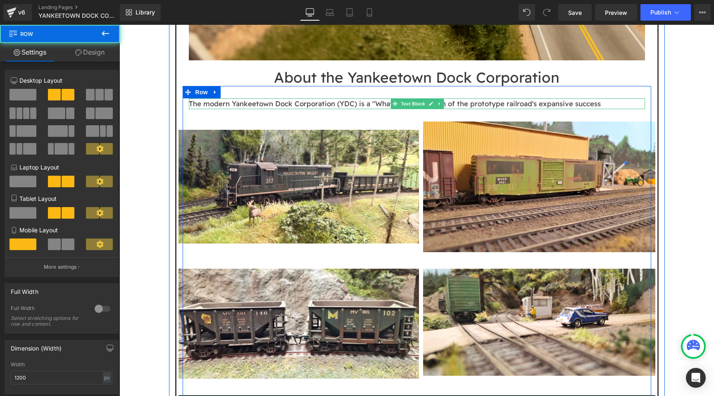
click at [606, 98] on p "The modern Yankeetown Dock Corporation (YDC) is a "What if...?" depiction of th…" at bounding box center [417, 103] width 456 height 11
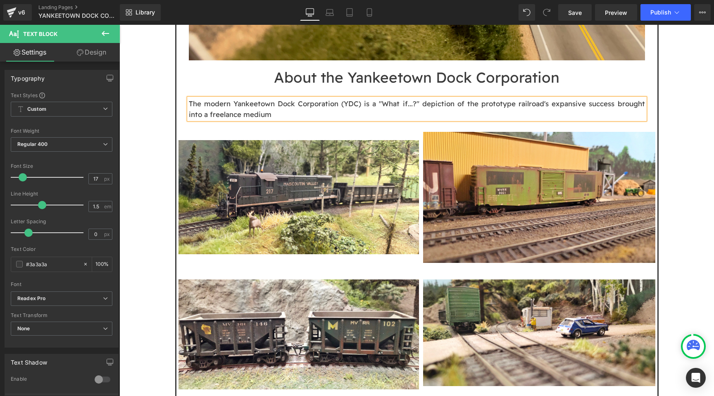
click at [627, 98] on p "The modern Yankeetown Dock Corporation (YDC) is a "What if...?" depiction of th…" at bounding box center [417, 108] width 456 height 21
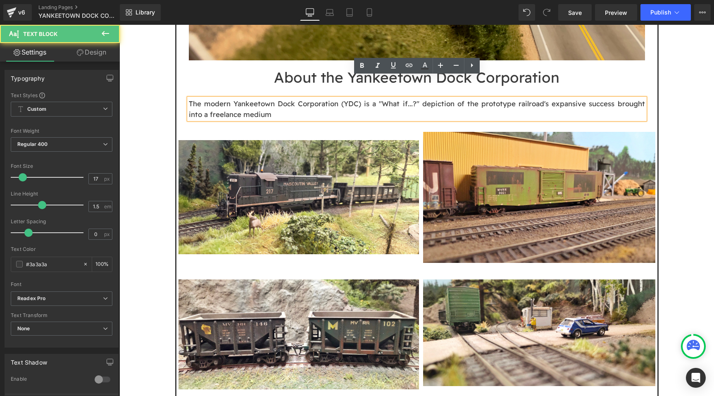
click at [638, 98] on p "The modern Yankeetown Dock Corporation (YDC) is a "What if...?" depiction of th…" at bounding box center [417, 108] width 456 height 21
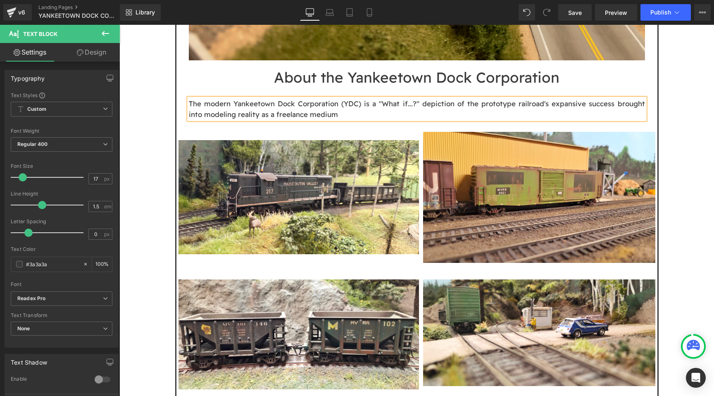
click at [481, 98] on p "The modern Yankeetown Dock Corporation (YDC) is a "What if...?" depiction of th…" at bounding box center [417, 108] width 456 height 21
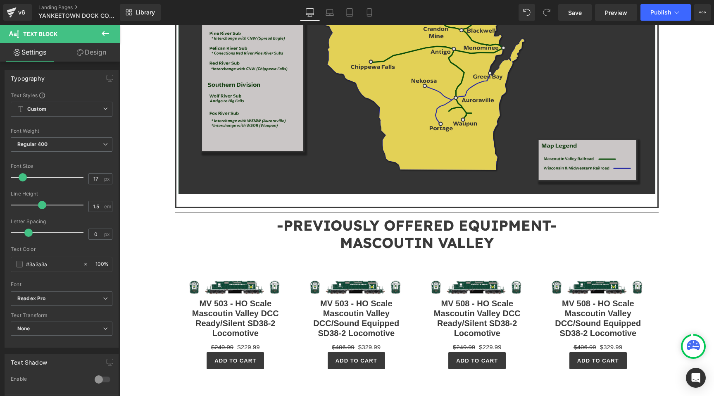
scroll to position [1289, 0]
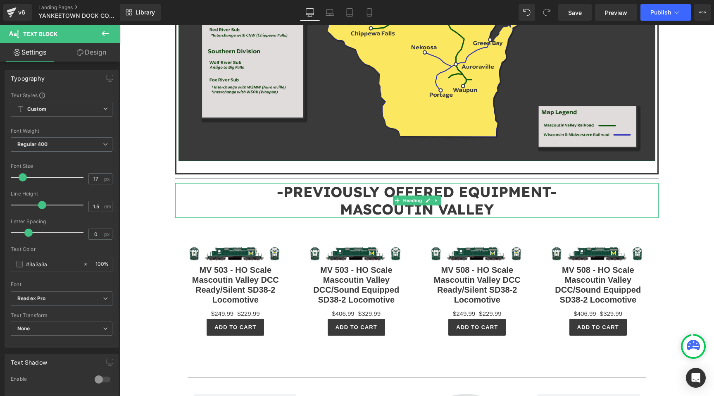
click at [500, 200] on h1 "MASCOUTIN VALLEY" at bounding box center [417, 208] width 484 height 17
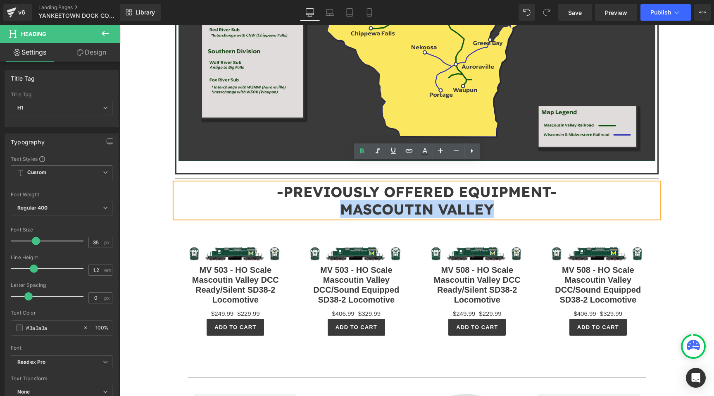
drag, startPoint x: 499, startPoint y: 186, endPoint x: 344, endPoint y: 190, distance: 154.6
click at [344, 200] on h1 "MASCOUTIN VALLEY" at bounding box center [417, 208] width 484 height 17
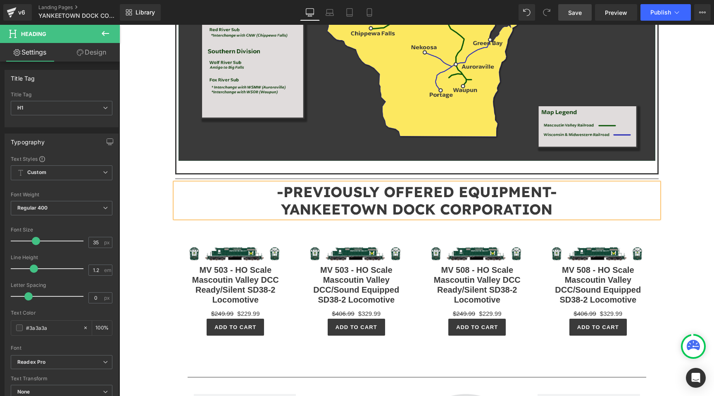
click at [573, 13] on span "Save" at bounding box center [575, 12] width 14 height 9
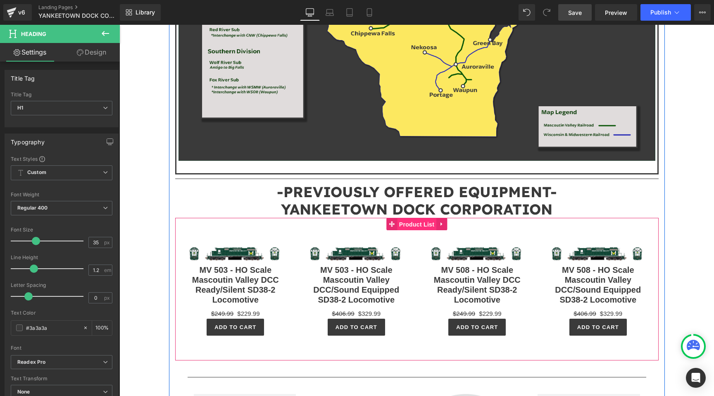
click at [421, 218] on span "Product List" at bounding box center [416, 224] width 39 height 12
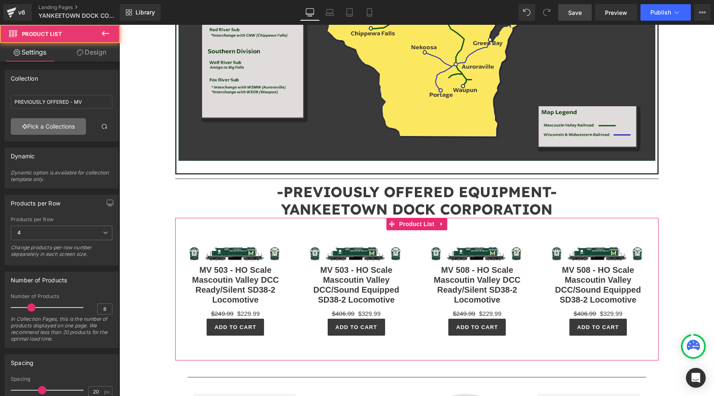
click at [64, 124] on link "Pick a Collections" at bounding box center [48, 126] width 75 height 17
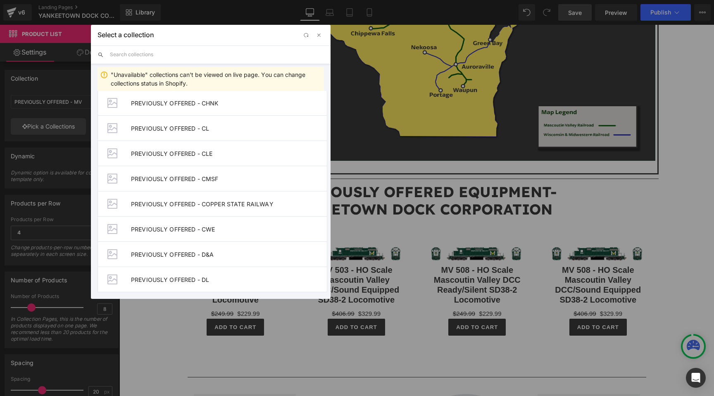
scroll to position [644, 0]
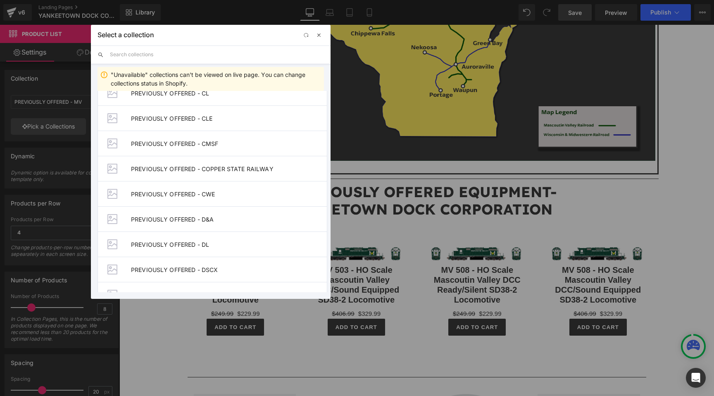
click at [322, 34] on span "button" at bounding box center [319, 35] width 7 height 7
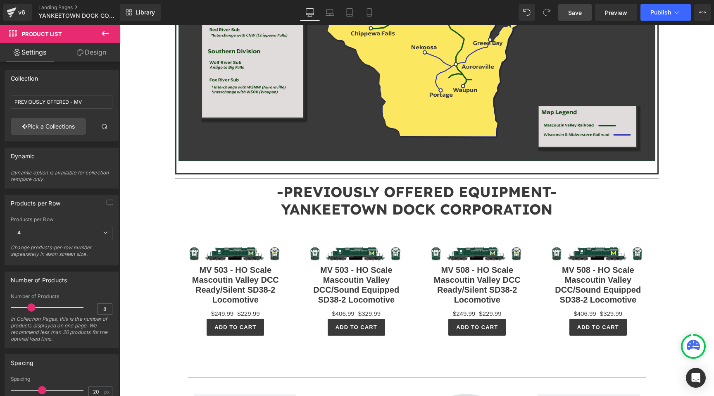
click at [573, 6] on link "Save" at bounding box center [574, 12] width 33 height 17
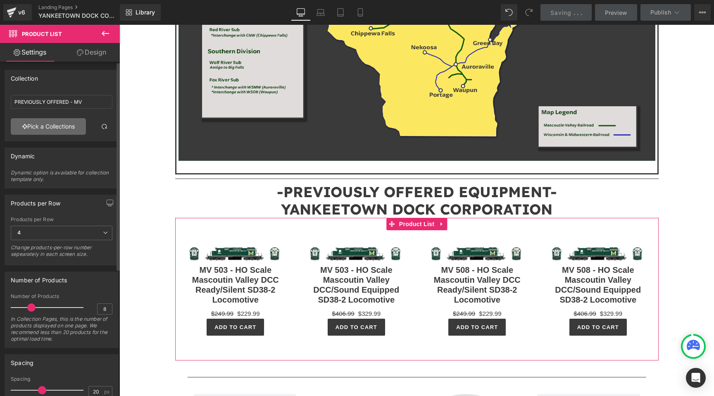
click at [24, 128] on icon at bounding box center [24, 127] width 5 height 6
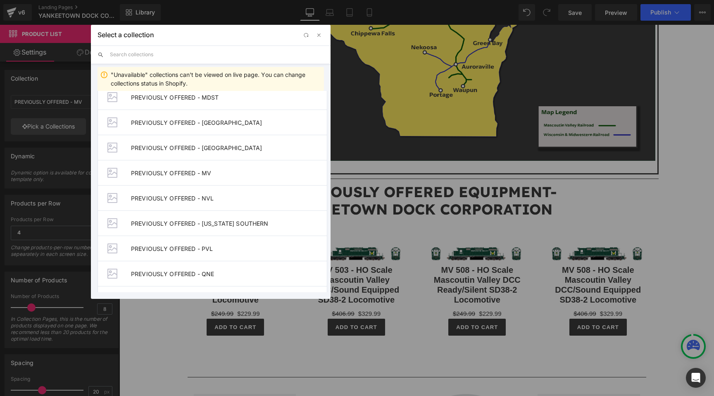
scroll to position [1241, 0]
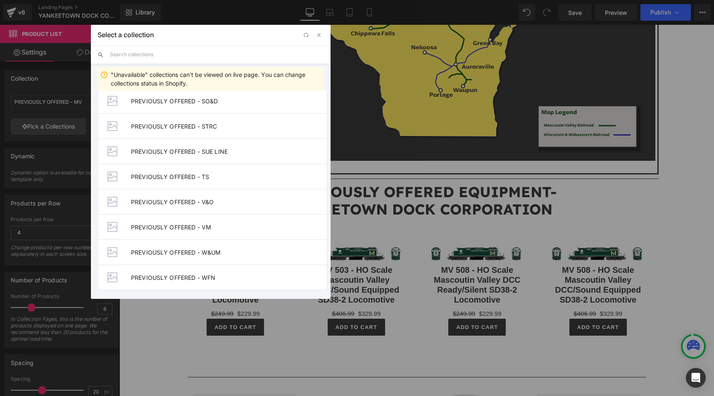
click at [318, 42] on div "Select a collection" at bounding box center [211, 35] width 240 height 21
click at [320, 36] on span "button" at bounding box center [319, 35] width 7 height 7
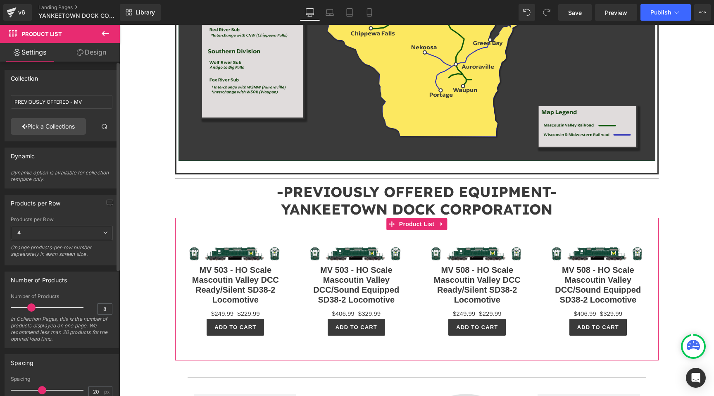
click at [62, 236] on span "4" at bounding box center [62, 233] width 102 height 14
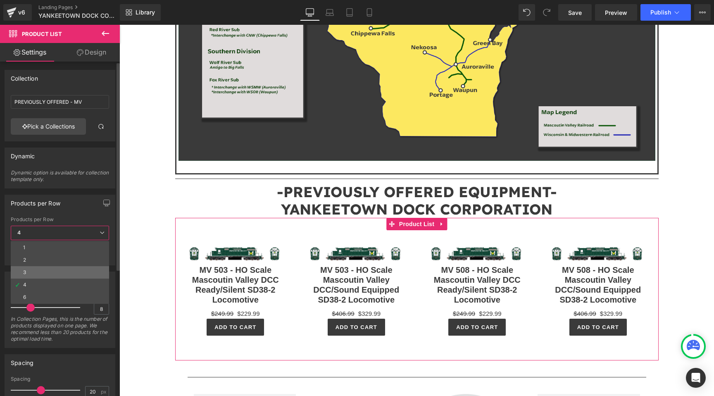
click at [56, 275] on li "3" at bounding box center [60, 272] width 98 height 12
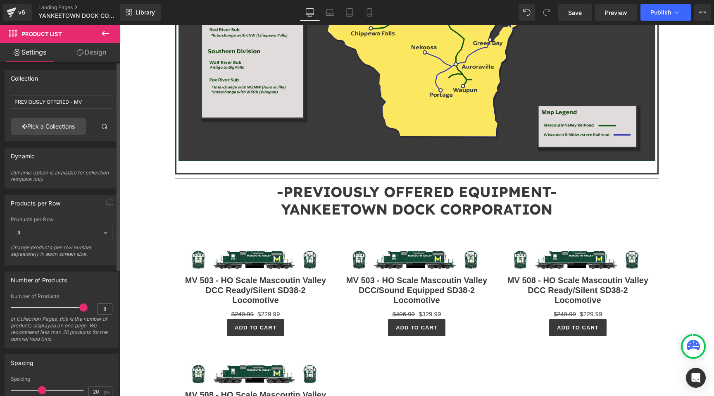
drag, startPoint x: 33, startPoint y: 305, endPoint x: 86, endPoint y: 306, distance: 52.5
click at [86, 306] on div "Number of Products 8 In Collection Pages, this is the number of products displa…" at bounding box center [62, 320] width 102 height 54
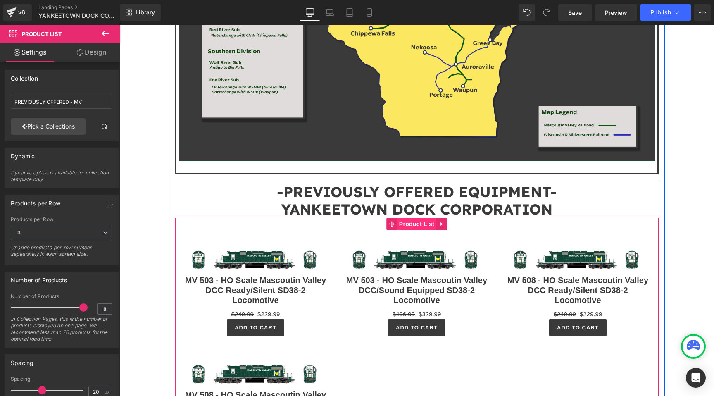
click at [411, 218] on span "Product List" at bounding box center [416, 224] width 39 height 12
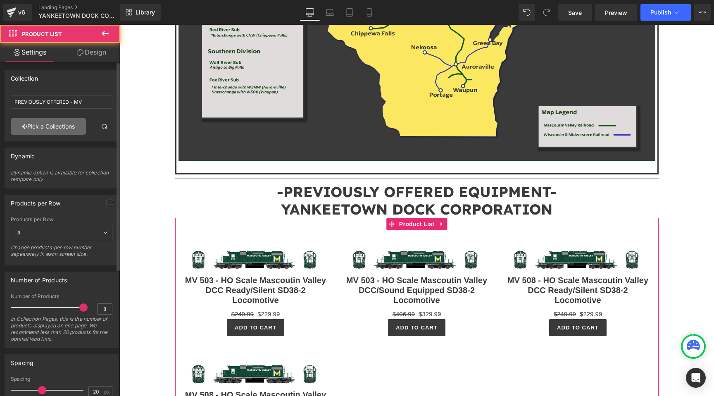
click at [61, 119] on link "Pick a Collections" at bounding box center [48, 126] width 75 height 17
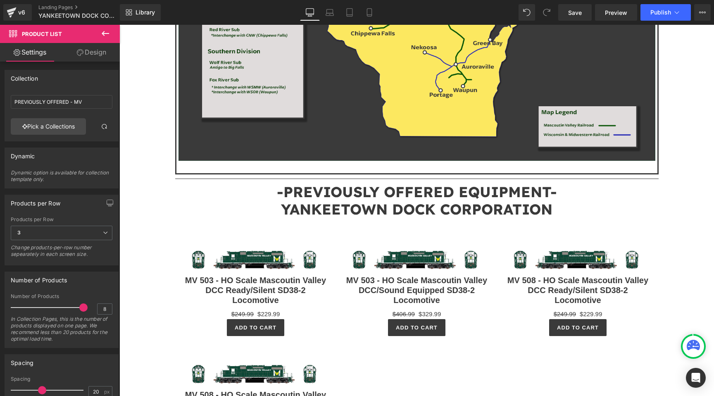
click at [587, 2] on div "Library Desktop Desktop Laptop Tablet Mobile Save Preview Publish Scheduled Vie…" at bounding box center [417, 12] width 594 height 25
click at [578, 18] on link "Save" at bounding box center [574, 12] width 33 height 17
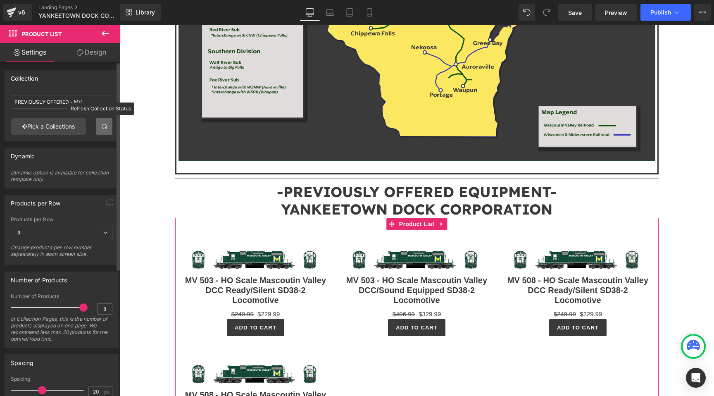
click at [101, 130] on link at bounding box center [104, 126] width 17 height 17
click at [65, 129] on link "Pick a Collections" at bounding box center [48, 126] width 75 height 17
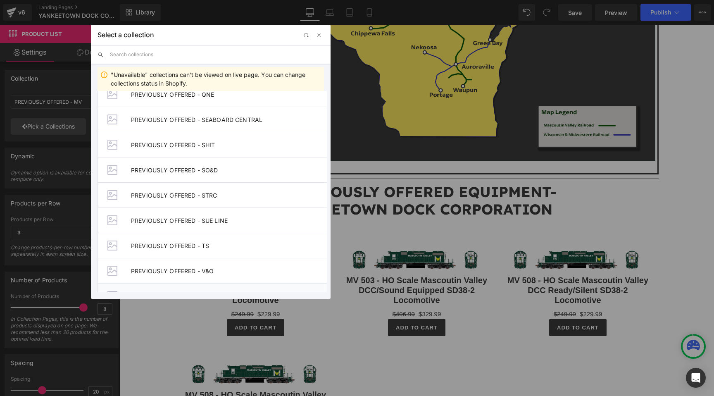
scroll to position [1158, 0]
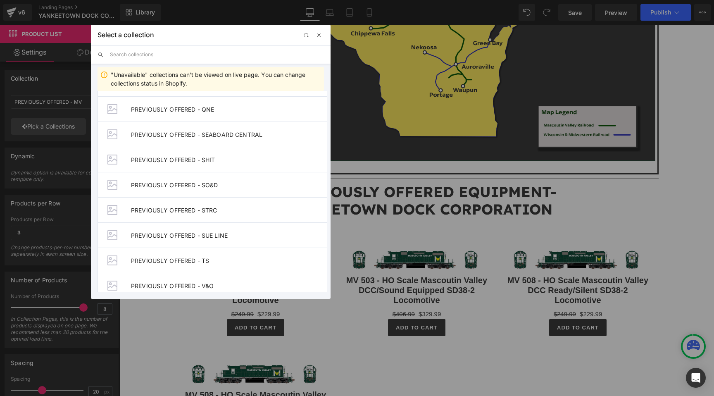
drag, startPoint x: 322, startPoint y: 38, endPoint x: 203, endPoint y: 9, distance: 121.8
click at [322, 38] on span "button" at bounding box center [319, 35] width 7 height 7
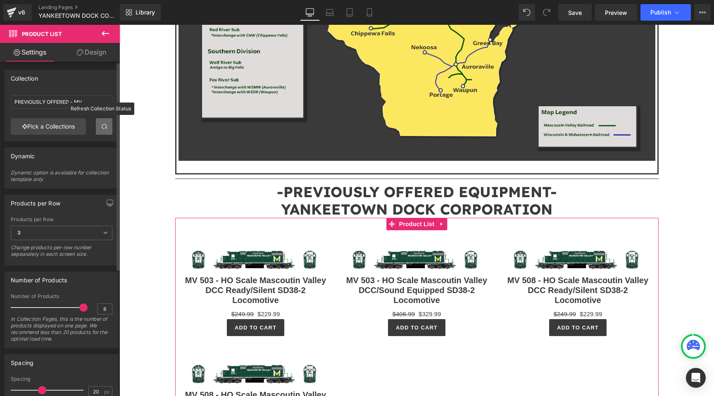
click at [101, 127] on span at bounding box center [104, 126] width 7 height 7
click at [101, 124] on span at bounding box center [104, 126] width 7 height 7
click at [60, 127] on link "Pick a Collections" at bounding box center [48, 126] width 75 height 17
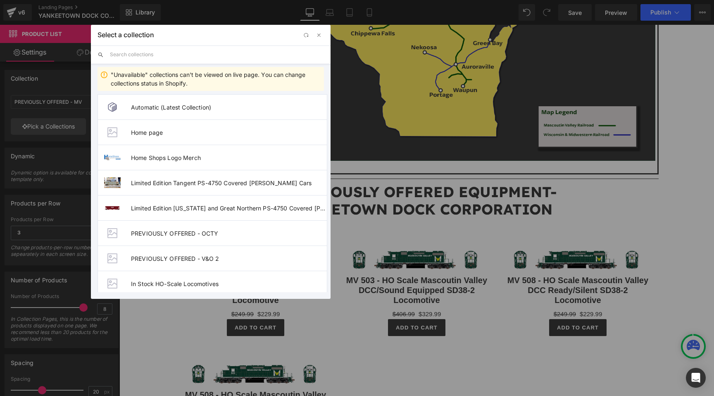
scroll to position [0, 0]
click at [308, 34] on span "button" at bounding box center [306, 35] width 7 height 7
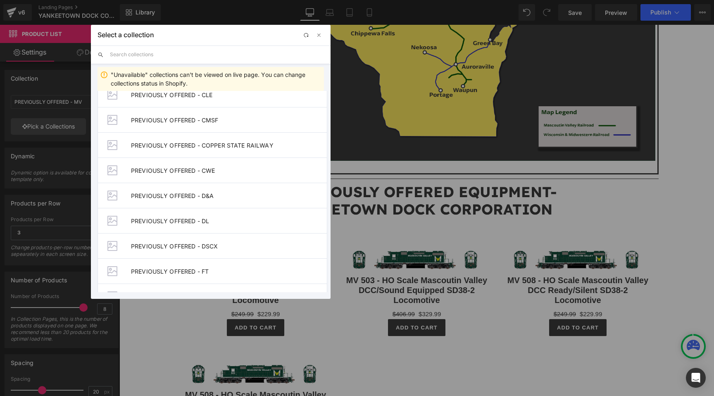
scroll to position [1241, 0]
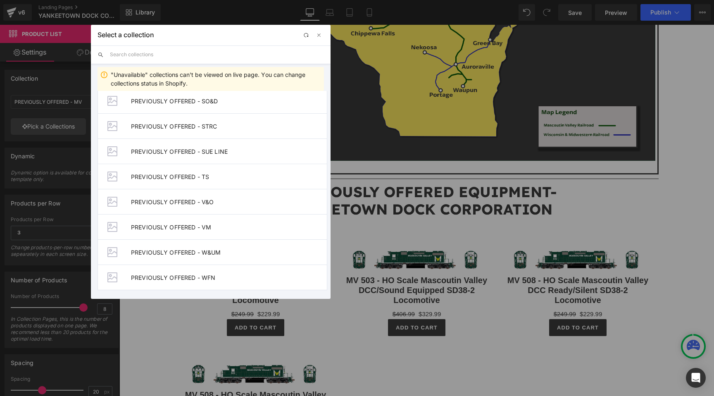
click at [256, 61] on input "text" at bounding box center [217, 54] width 214 height 18
click at [256, 61] on input "PREVIOU" at bounding box center [217, 54] width 214 height 18
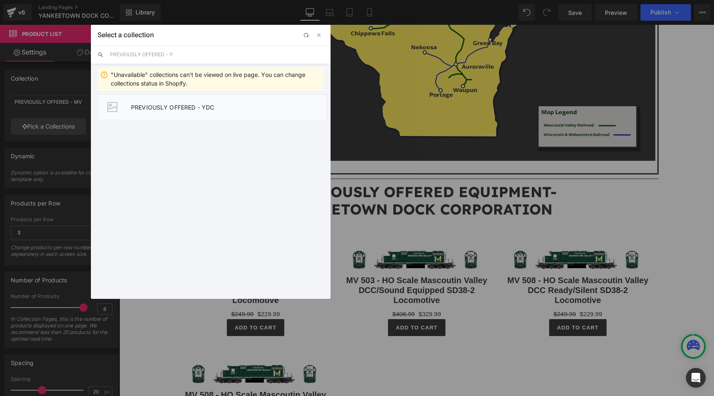
type input "PREVIOUSLY OFFERED - Y"
click at [250, 101] on li "PREVIOUSLY OFFERED - YDC" at bounding box center [213, 106] width 230 height 25
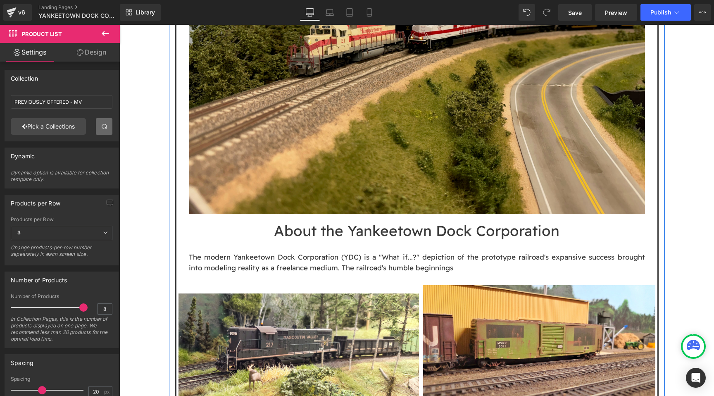
scroll to position [623, 0]
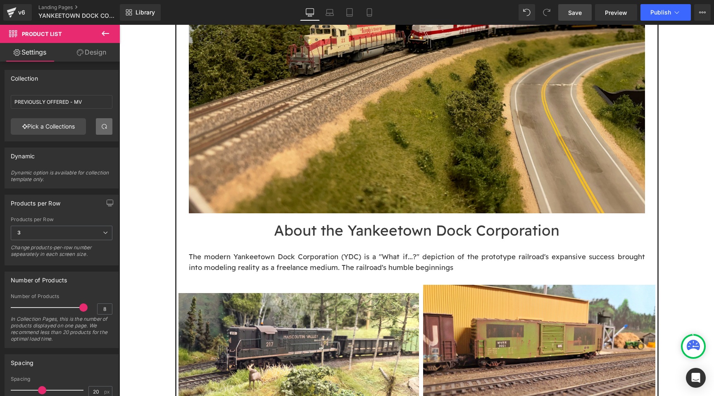
click at [569, 14] on span "Save" at bounding box center [575, 12] width 14 height 9
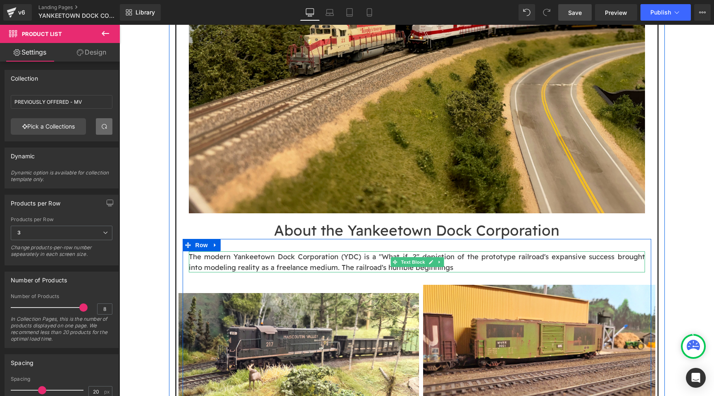
click at [467, 251] on p "The modern Yankeetown Dock Corporation (YDC) is a "What if...?" depiction of th…" at bounding box center [417, 261] width 456 height 21
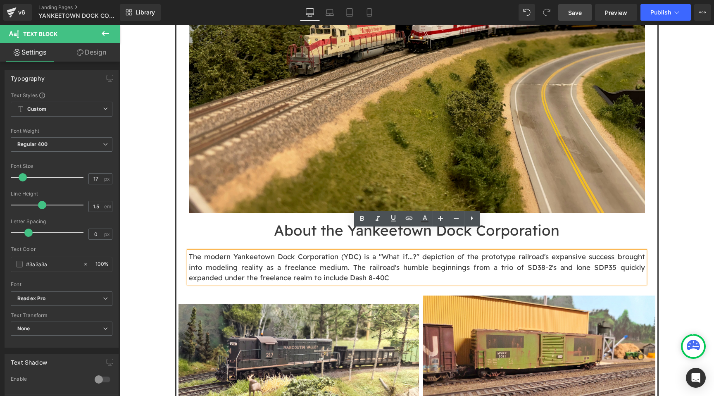
click at [312, 255] on p "The modern Yankeetown Dock Corporation (YDC) is a "What if...?" depiction of th…" at bounding box center [417, 267] width 456 height 32
click at [450, 257] on p "The modern Yankeetown Dock Corporation (YDC) is a "What if...?" depiction of th…" at bounding box center [417, 267] width 456 height 32
click at [383, 261] on p "The modern Yankeetown Dock Corporation (YDC) is a "What if...?" depiction of th…" at bounding box center [417, 267] width 456 height 32
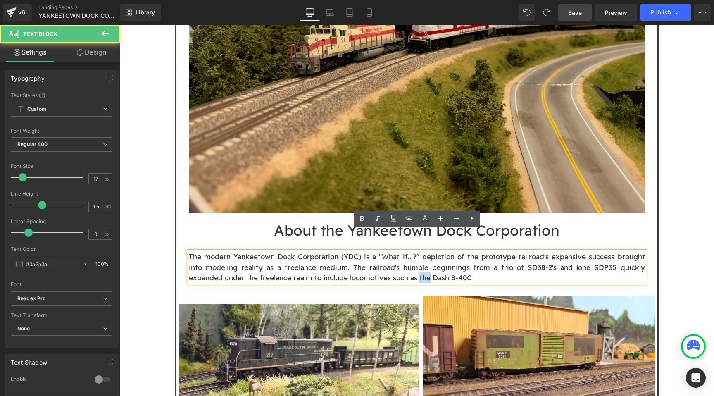
click at [383, 261] on p "The modern Yankeetown Dock Corporation (YDC) is a "What if...?" depiction of th…" at bounding box center [417, 267] width 456 height 32
click at [422, 252] on p "The modern Yankeetown Dock Corporation (YDC) is a "What if...?" depiction of th…" at bounding box center [417, 267] width 456 height 32
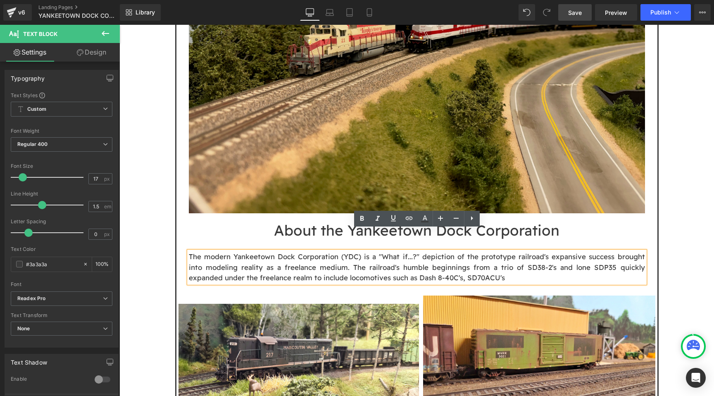
click at [423, 255] on p "The modern Yankeetown Dock Corporation (YDC) is a "What if...?" depiction of th…" at bounding box center [417, 267] width 456 height 32
click at [382, 258] on p "The modern Yankeetown Dock Corporation (YDC) is a "What if...?" depiction of th…" at bounding box center [417, 267] width 456 height 32
click at [462, 253] on p "The modern Yankeetown Dock Corporation (YDC) is a "What if...?" depiction of th…" at bounding box center [417, 267] width 456 height 32
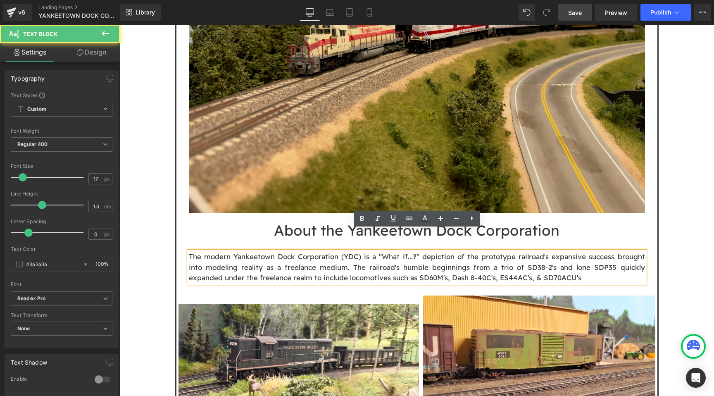
click at [575, 255] on p "The modern Yankeetown Dock Corporation (YDC) is a "What if...?" depiction of th…" at bounding box center [417, 267] width 456 height 32
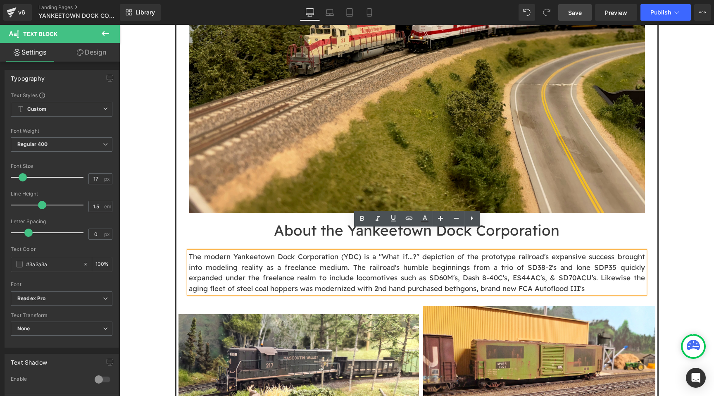
click at [430, 267] on p "The modern Yankeetown Dock Corporation (YDC) is a "What if...?" depiction of th…" at bounding box center [417, 272] width 456 height 42
click at [575, 267] on p "The modern Yankeetown Dock Corporation (YDC) is a "What if...?" depiction of th…" at bounding box center [417, 272] width 456 height 42
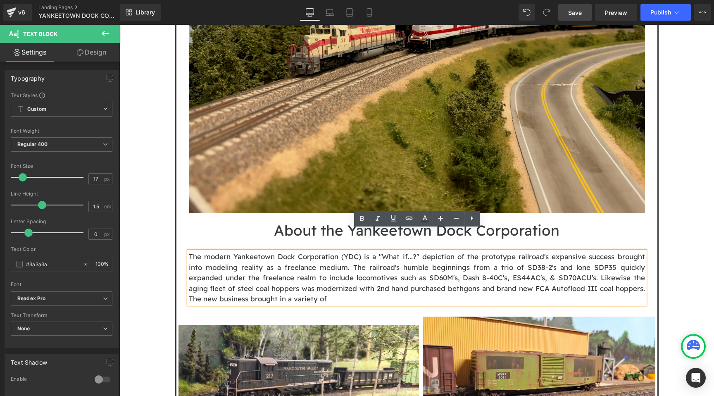
click at [217, 276] on p "The modern Yankeetown Dock Corporation (YDC) is a "What if...?" depiction of th…" at bounding box center [417, 277] width 456 height 53
click at [211, 279] on p "The modern Yankeetown Dock Corporation (YDC) is a "What if...?" depiction of th…" at bounding box center [417, 277] width 456 height 53
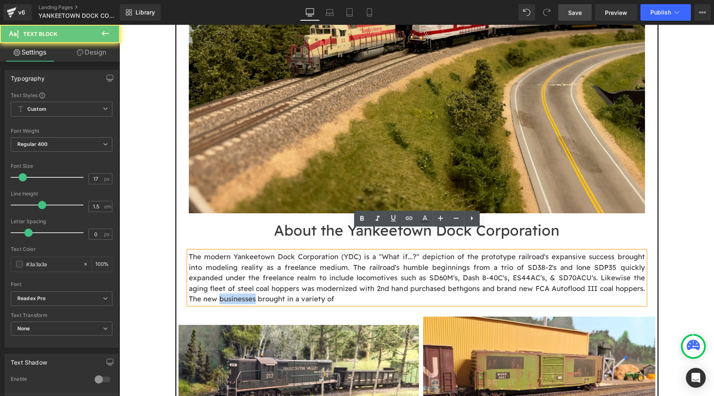
click at [211, 279] on p "The modern Yankeetown Dock Corporation (YDC) is a "What if...?" depiction of th…" at bounding box center [417, 277] width 456 height 53
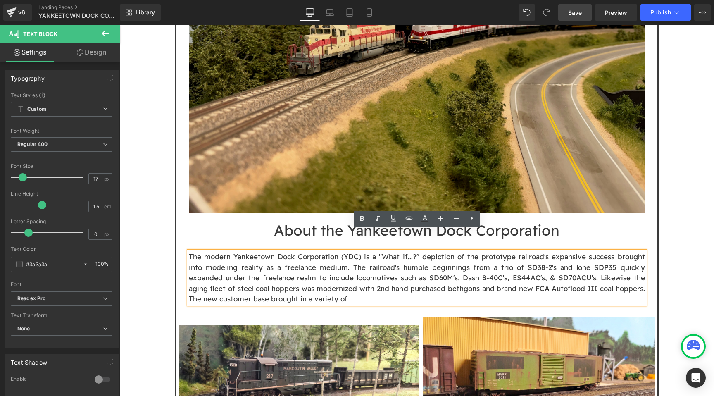
click at [328, 276] on p "The modern Yankeetown Dock Corporation (YDC) is a "What if...?" depiction of th…" at bounding box center [417, 277] width 456 height 53
drag, startPoint x: 548, startPoint y: 277, endPoint x: 453, endPoint y: 280, distance: 95.9
click at [453, 280] on p "The modern Yankeetown Dock Corporation (YDC) is a "What if...?" depiction of th…" at bounding box center [417, 277] width 456 height 53
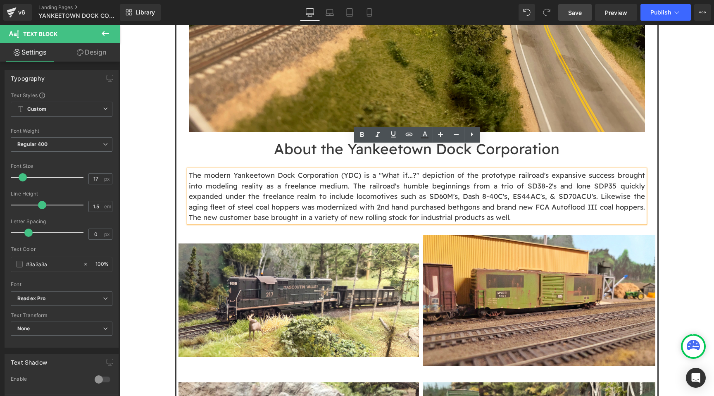
scroll to position [708, 0]
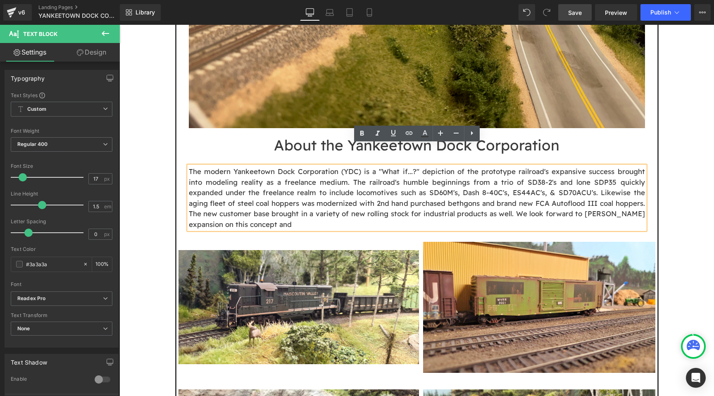
click at [601, 192] on p "The modern Yankeetown Dock Corporation (YDC) is a "What if...?" depiction of th…" at bounding box center [417, 197] width 456 height 63
click at [119, 25] on div at bounding box center [119, 25] width 0 height 0
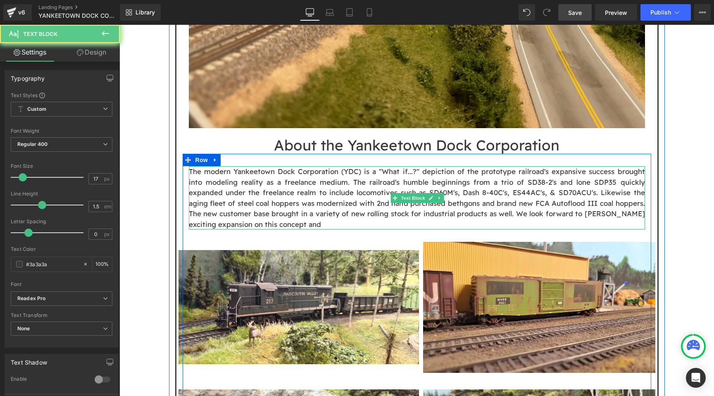
click at [481, 202] on p "The modern Yankeetown Dock Corporation (YDC) is a "What if...?" depiction of th…" at bounding box center [417, 197] width 456 height 63
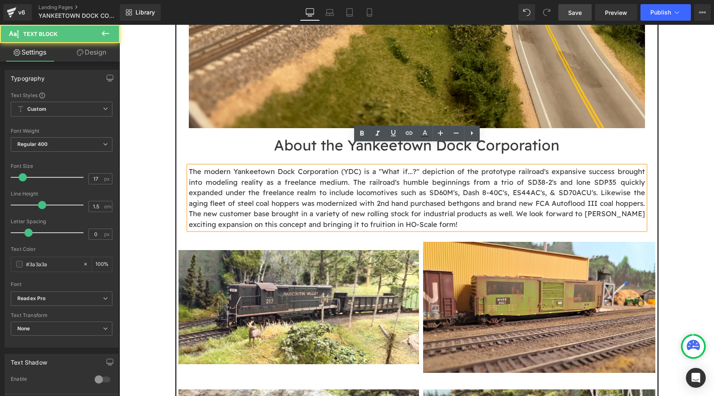
click at [329, 166] on p "The modern Yankeetown Dock Corporation (YDC) is a "What if...?" depiction of th…" at bounding box center [417, 197] width 456 height 63
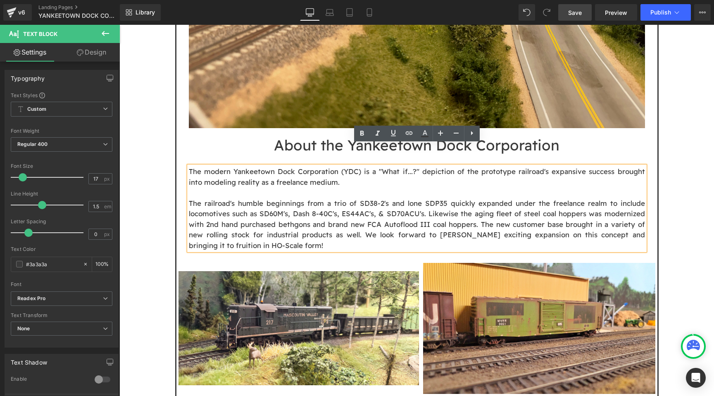
click at [334, 166] on p "The modern Yankeetown Dock Corporation (YDC) is a "What if...?" depiction of th…" at bounding box center [417, 176] width 456 height 21
drag, startPoint x: 495, startPoint y: 163, endPoint x: 430, endPoint y: 162, distance: 65.3
click at [430, 166] on p "The modern Yankeetown Dock Corporation (YDC) is a "What if...?" depiction of th…" at bounding box center [417, 176] width 456 height 21
click at [335, 166] on p "The modern Yankeetown Dock Corporation (YDC) is a "What if...?" depiction of th…" at bounding box center [417, 176] width 456 height 21
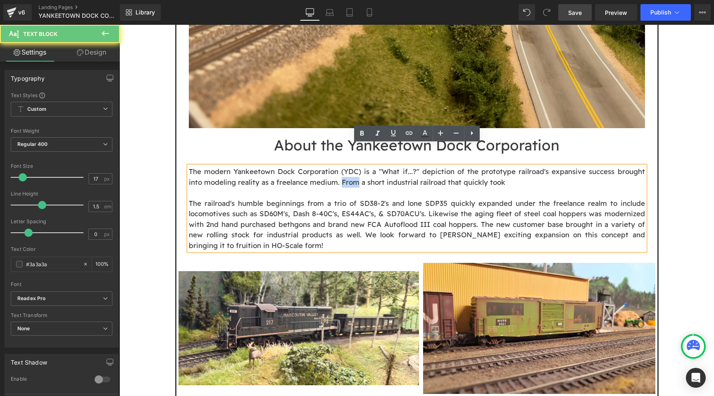
click at [335, 166] on p "The modern Yankeetown Dock Corporation (YDC) is a "What if...?" depiction of th…" at bounding box center [417, 176] width 456 height 21
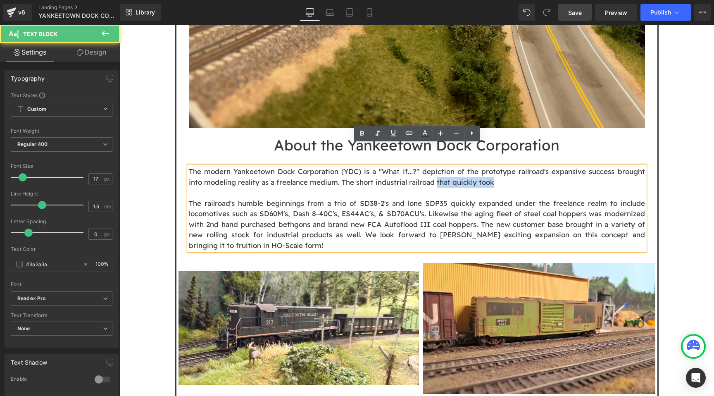
drag, startPoint x: 478, startPoint y: 160, endPoint x: 418, endPoint y: 162, distance: 59.5
click at [418, 166] on p "The modern Yankeetown Dock Corporation (YDC) is a "What if...?" depiction of th…" at bounding box center [417, 176] width 456 height 21
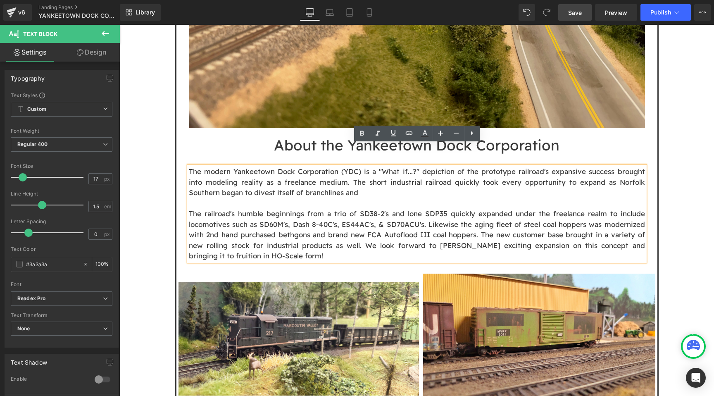
click at [293, 170] on p "The modern Yankeetown Dock Corporation (YDC) is a "What if...?" depiction of th…" at bounding box center [417, 182] width 456 height 32
click at [331, 171] on p "The modern Yankeetown Dock Corporation (YDC) is a "What if...?" depiction of th…" at bounding box center [417, 182] width 456 height 32
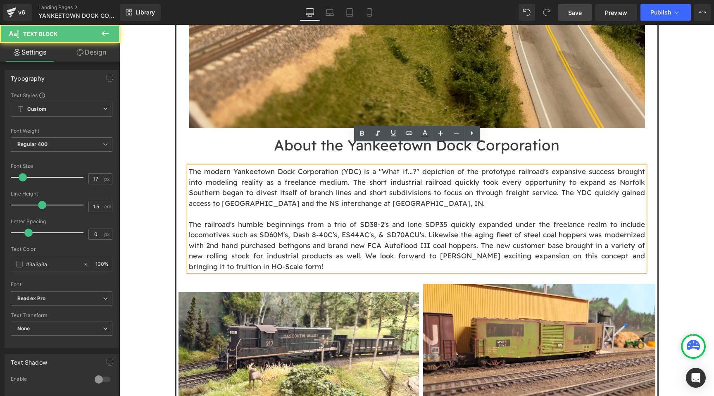
click at [190, 184] on p "The modern Yankeetown Dock Corporation (YDC) is a "What if...?" depiction of th…" at bounding box center [417, 187] width 456 height 42
click at [412, 185] on p "The modern Yankeetown Dock Corporation (YDC) is a "What if...?" depiction of th…" at bounding box center [417, 187] width 456 height 42
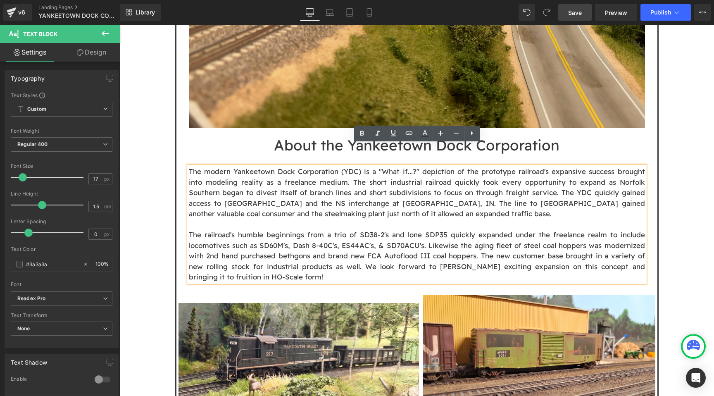
click at [286, 193] on p "The modern Yankeetown Dock Corporation (YDC) is a "What if...?" depiction of th…" at bounding box center [417, 192] width 456 height 53
click at [403, 191] on p "The modern Yankeetown Dock Corporation (YDC) is a "What if...?" depiction of th…" at bounding box center [417, 192] width 456 height 53
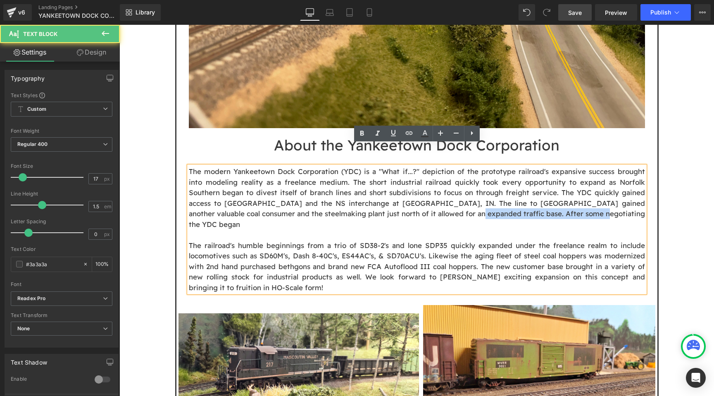
drag, startPoint x: 544, startPoint y: 191, endPoint x: 383, endPoint y: 193, distance: 161.6
click at [383, 193] on p "The modern Yankeetown Dock Corporation (YDC) is a "What if...?" depiction of th…" at bounding box center [417, 197] width 456 height 63
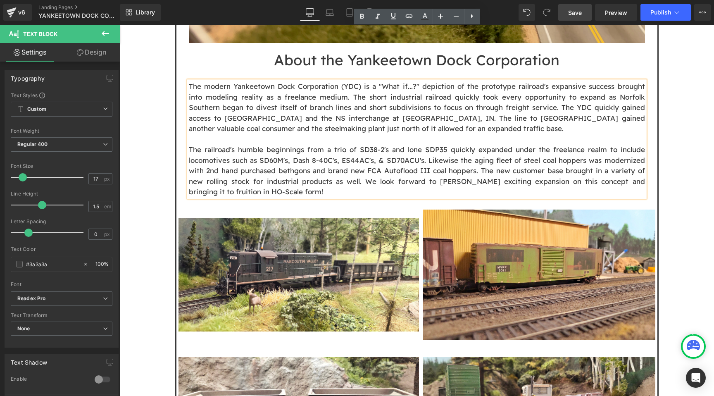
scroll to position [785, 0]
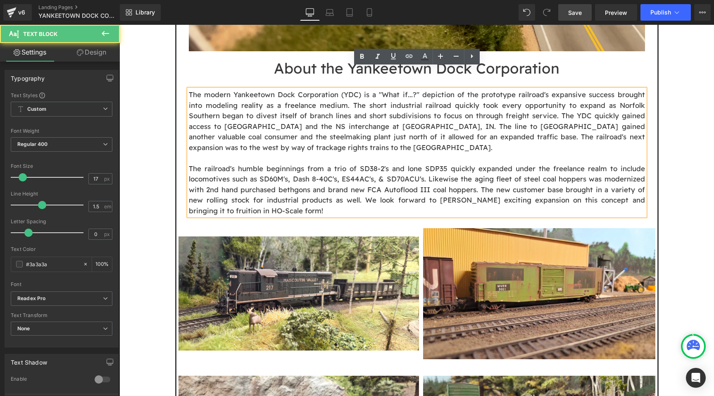
click at [589, 119] on p "The modern Yankeetown Dock Corporation (YDC) is a "What if...?" depiction of th…" at bounding box center [417, 120] width 456 height 63
click at [625, 117] on p "The modern Yankeetown Dock Corporation (YDC) is a "What if...?" depiction of th…" at bounding box center [417, 120] width 456 height 63
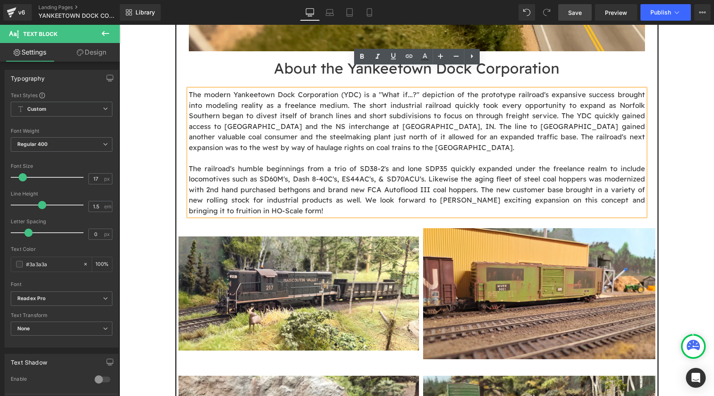
click at [522, 120] on p "The modern Yankeetown Dock Corporation (YDC) is a "What if...?" depiction of th…" at bounding box center [417, 120] width 456 height 63
click at [515, 123] on p "The modern Yankeetown Dock Corporation (YDC) is a "What if...?" depiction of th…" at bounding box center [417, 120] width 456 height 63
click at [219, 127] on p "The modern Yankeetown Dock Corporation (YDC) is a "What if...?" depiction of th…" at bounding box center [417, 120] width 456 height 63
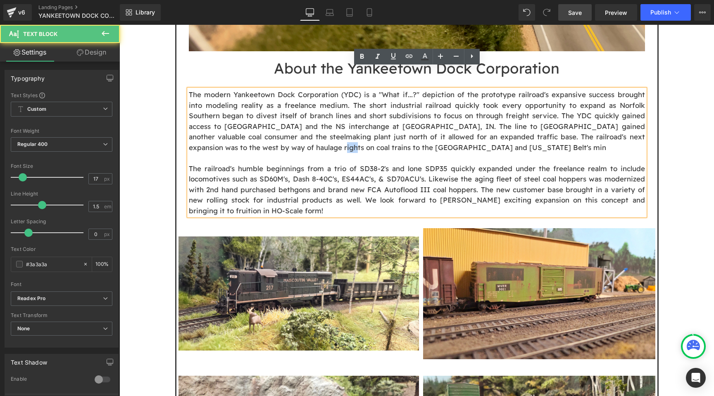
click at [219, 127] on p "The modern Yankeetown Dock Corporation (YDC) is a "What if...?" depiction of th…" at bounding box center [417, 120] width 456 height 63
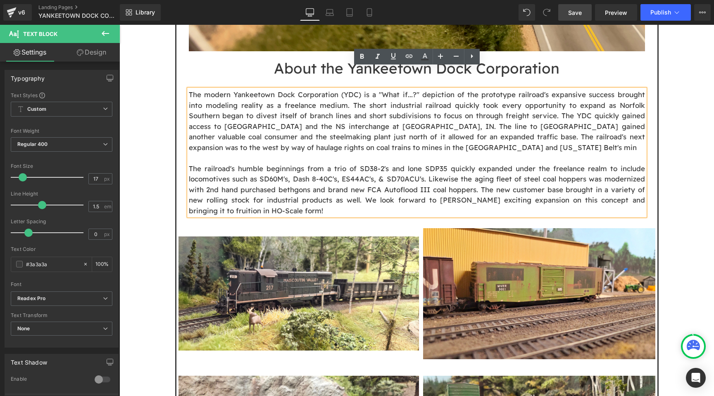
click at [335, 127] on p "The modern Yankeetown Dock Corporation (YDC) is a "What if...?" depiction of th…" at bounding box center [417, 120] width 456 height 63
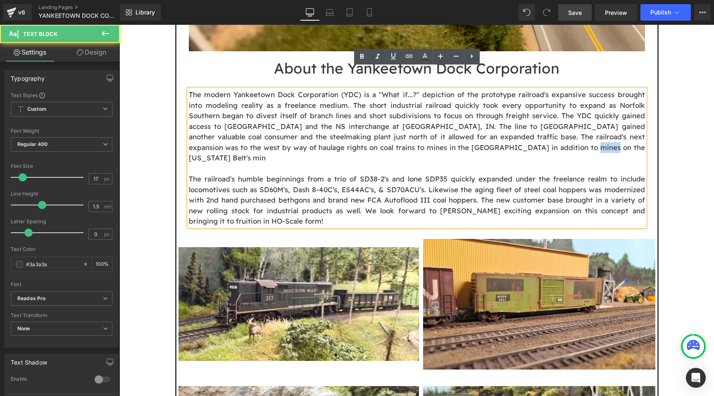
drag, startPoint x: 470, startPoint y: 126, endPoint x: 452, endPoint y: 128, distance: 17.8
click at [452, 128] on p "The modern Yankeetown Dock Corporation (YDC) is a "What if...?" depiction of th…" at bounding box center [417, 126] width 456 height 74
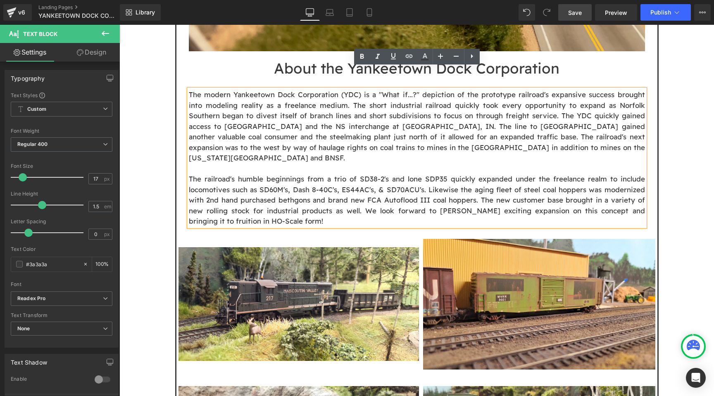
click at [479, 126] on p "The modern Yankeetown Dock Corporation (YDC) is a "What if...?" depiction of th…" at bounding box center [417, 126] width 456 height 74
click at [363, 188] on p "The railroad's humble beginnings from a trio of SD38-2's and lone SDP35 quickly…" at bounding box center [417, 200] width 456 height 53
click at [471, 125] on p "The modern Yankeetown Dock Corporation (YDC) is a "What if...?" depiction of th…" at bounding box center [417, 126] width 456 height 74
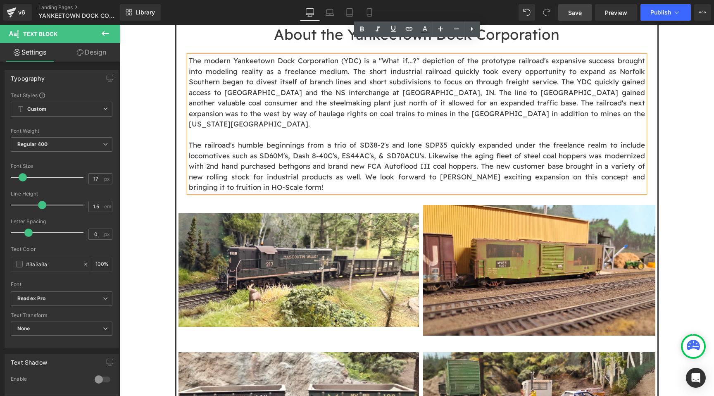
scroll to position [820, 0]
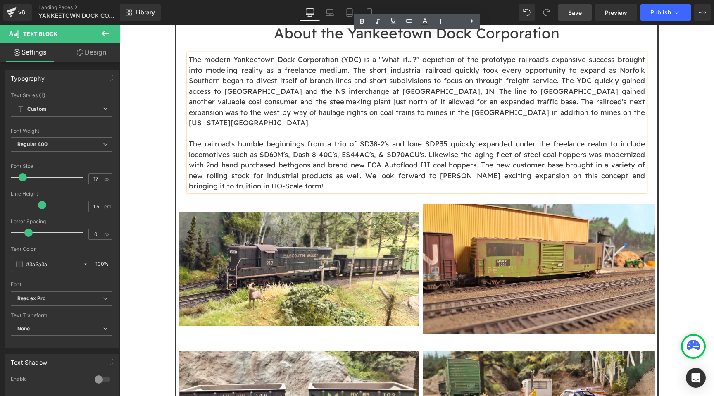
click at [305, 138] on p "The railroad's humble beginnings from a trio of SD38-2's and lone SDP35 quickly…" at bounding box center [417, 164] width 456 height 53
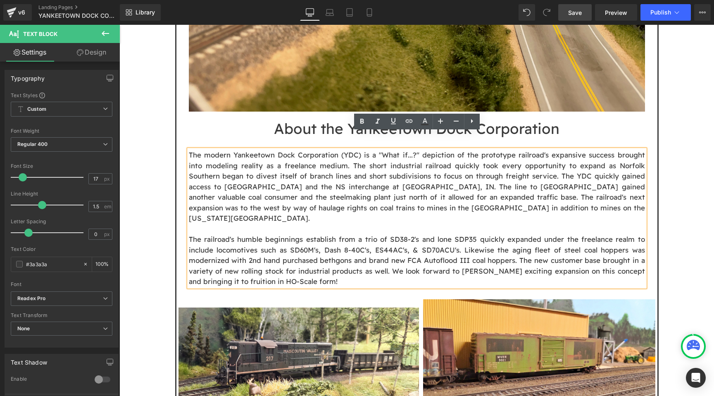
scroll to position [726, 0]
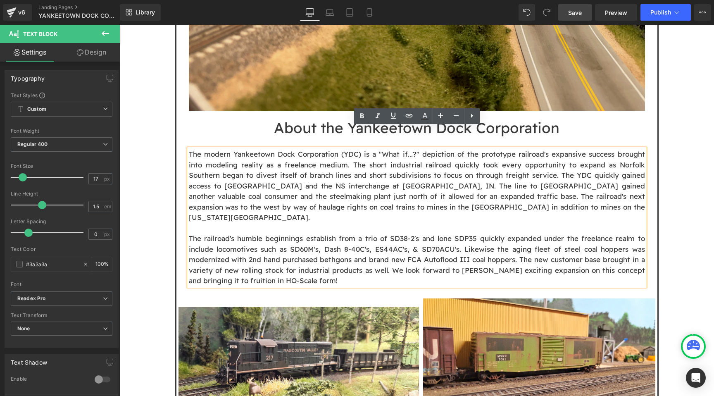
click at [328, 251] on p "The railroad's humble beginnings establish from a trio of SD38-2's and lone SDP…" at bounding box center [417, 259] width 456 height 53
click at [394, 240] on p "The railroad's humble beginnings establish from a trio of SD38-2's and lone SDP…" at bounding box center [417, 259] width 456 height 53
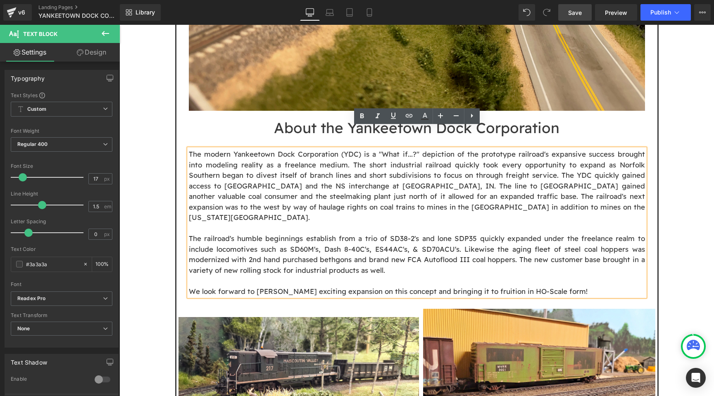
click at [408, 235] on p "The railroad's humble beginnings establish from a trio of SD38-2's and lone SDP…" at bounding box center [417, 254] width 456 height 42
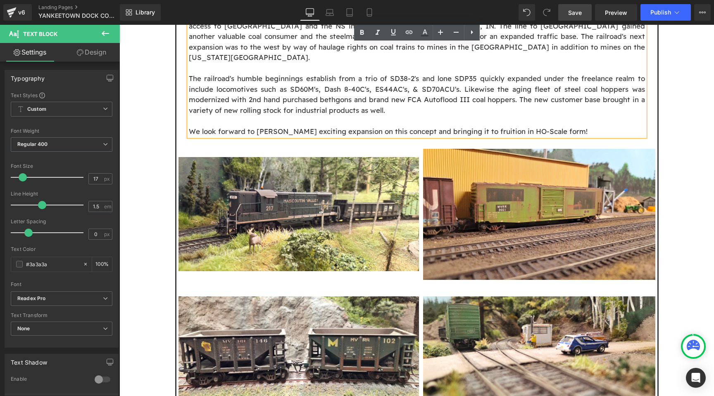
scroll to position [897, 0]
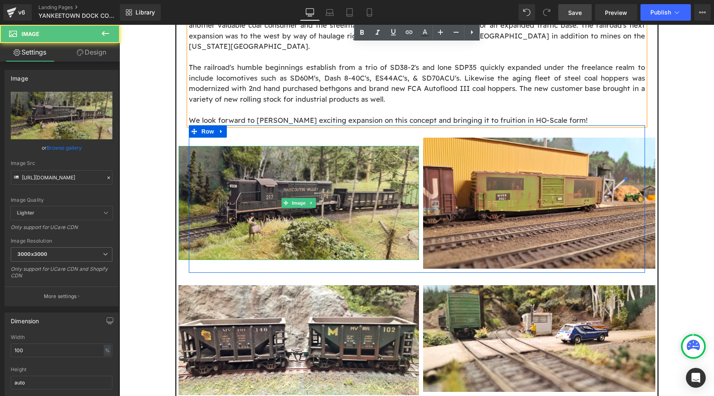
click at [349, 179] on img at bounding box center [299, 203] width 241 height 114
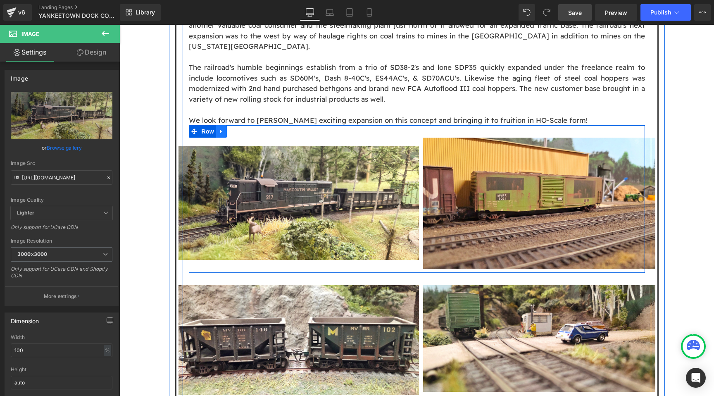
click at [222, 129] on icon at bounding box center [222, 132] width 6 height 6
click at [241, 129] on icon at bounding box center [243, 132] width 6 height 6
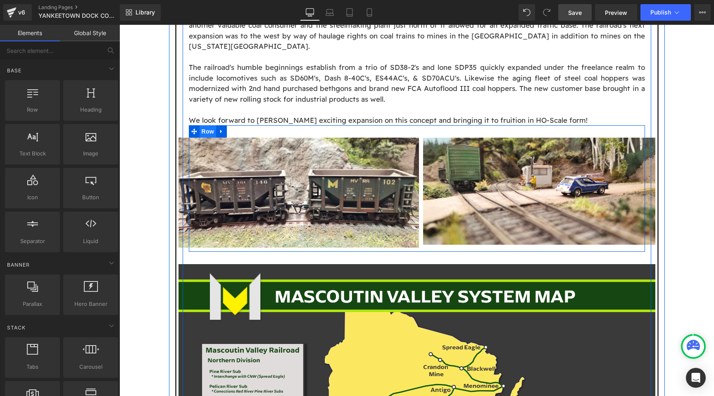
click at [211, 125] on span "Row" at bounding box center [208, 131] width 17 height 12
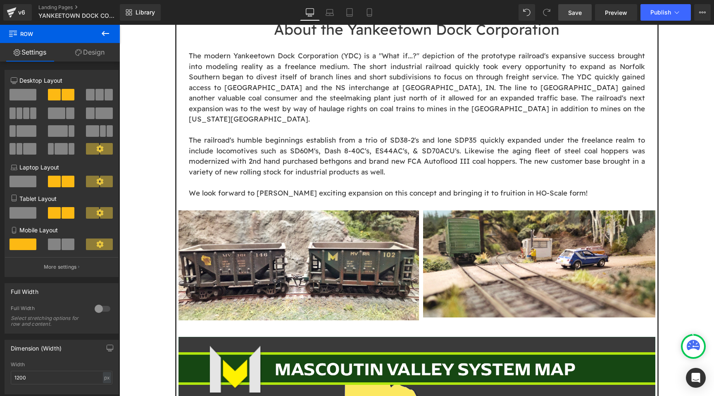
scroll to position [903, 0]
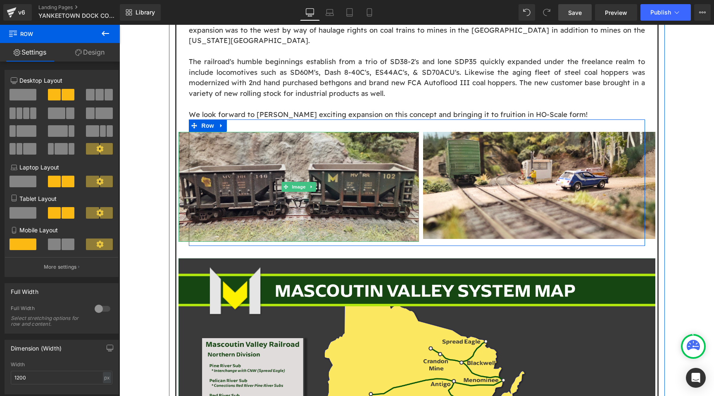
click at [286, 150] on div "Image" at bounding box center [299, 187] width 241 height 110
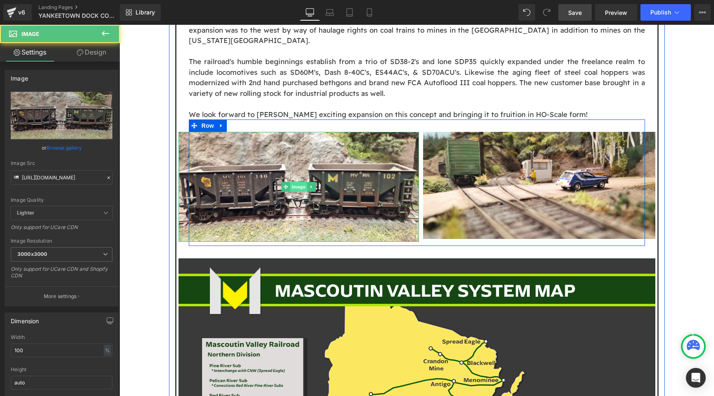
click at [296, 182] on span "Image" at bounding box center [298, 187] width 17 height 10
click at [298, 182] on span "Image" at bounding box center [298, 187] width 17 height 10
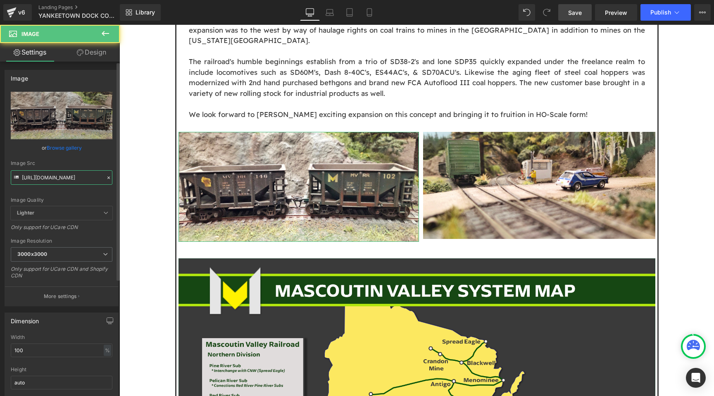
click at [69, 180] on input "https://cdn.shopify.com/s/files/1/0552/5425/3750/files/MVRR_03_3000x3000.jpg?v=…" at bounding box center [62, 177] width 102 height 14
type input "https://cdn.shopify.com/s/files/1/0552/5425/3750/files/IMG_1879_jpg.jpg?v=17585…"
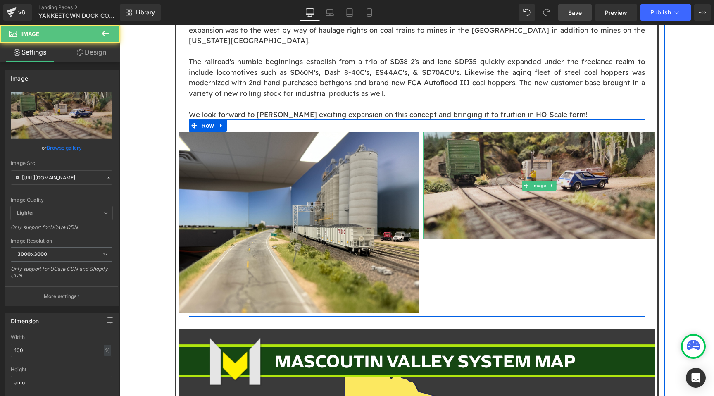
click at [516, 137] on img at bounding box center [539, 185] width 232 height 107
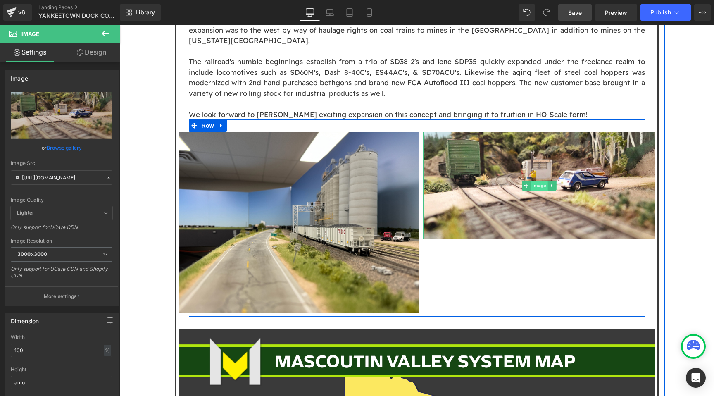
click at [545, 181] on span "Image" at bounding box center [539, 186] width 17 height 10
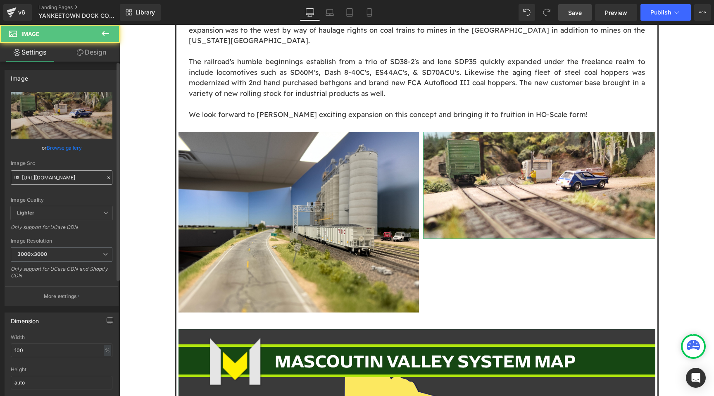
click at [55, 181] on input "https://cdn.shopify.com/s/files/1/0552/5425/3750/files/MVRR_02_3000x3000.jpg?v=…" at bounding box center [62, 177] width 102 height 14
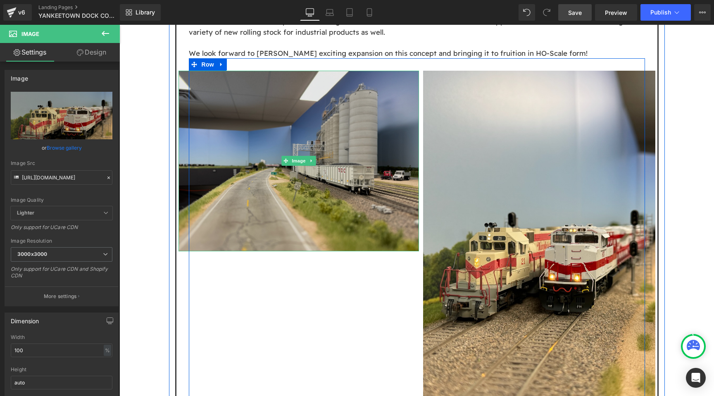
scroll to position [992, 0]
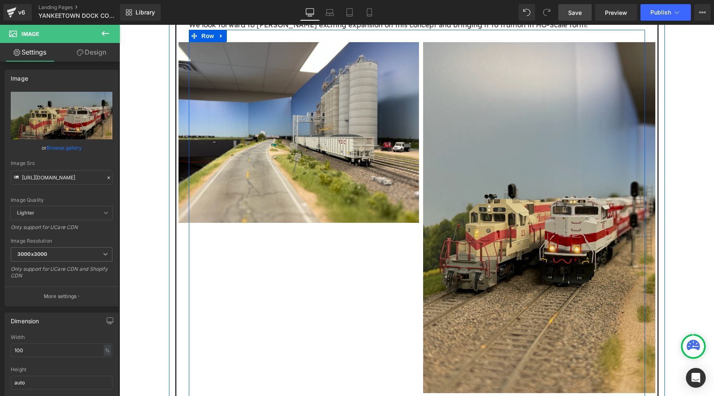
type input "https://cdn.shopify.com/s/files/1/0552/5425/3750/files/YDC_Thumb_d18b479b-cf27-…"
click at [546, 217] on img at bounding box center [539, 217] width 232 height 351
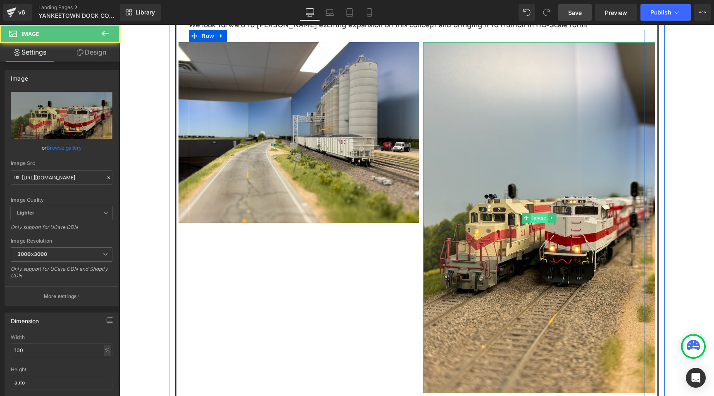
click at [542, 213] on span "Image" at bounding box center [539, 218] width 17 height 10
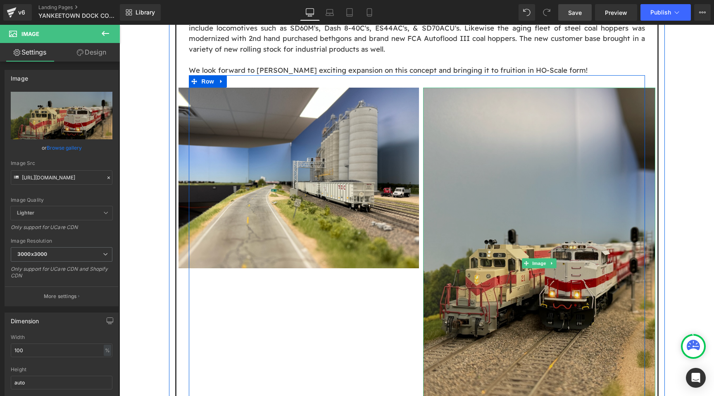
scroll to position [925, 0]
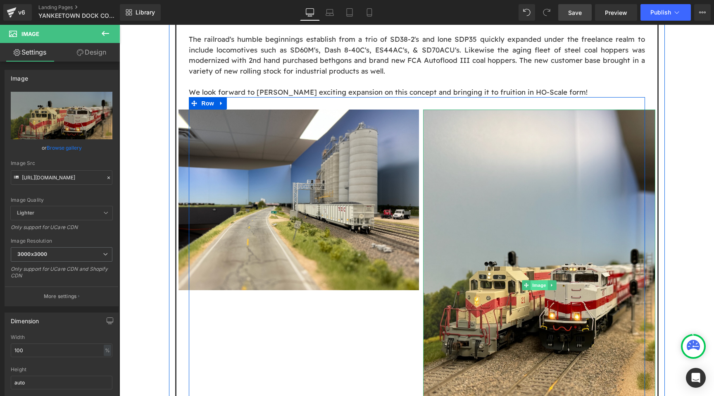
click at [537, 280] on span "Image" at bounding box center [539, 285] width 17 height 10
click at [295, 195] on span "Image" at bounding box center [298, 200] width 17 height 10
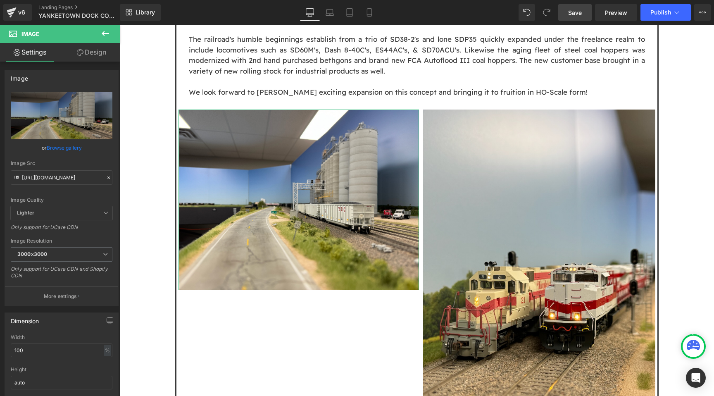
click at [92, 54] on link "Design" at bounding box center [92, 52] width 60 height 19
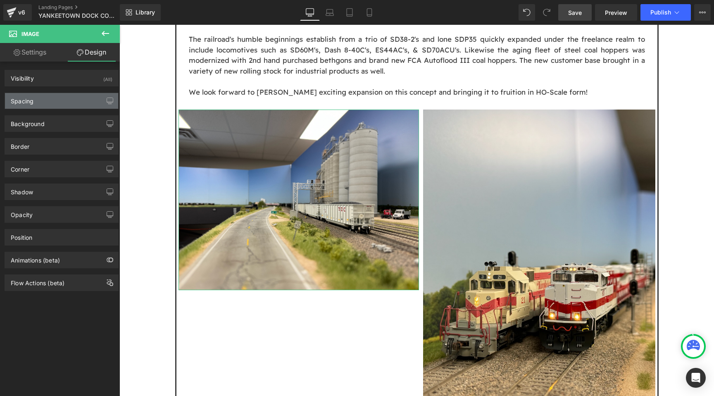
click at [65, 102] on div "Spacing" at bounding box center [61, 101] width 113 height 16
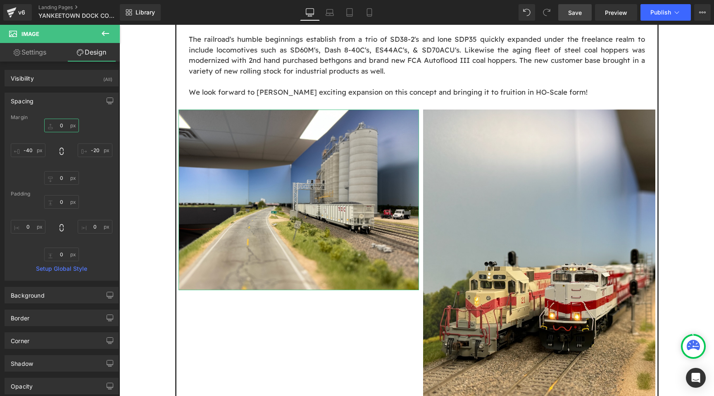
click at [55, 130] on input "0" at bounding box center [61, 126] width 35 height 14
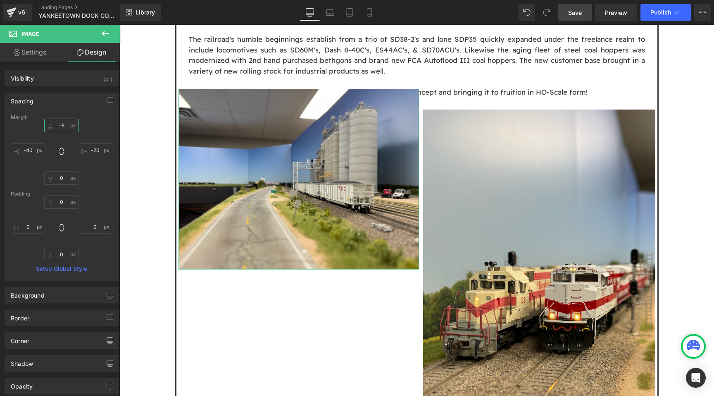
type input "-"
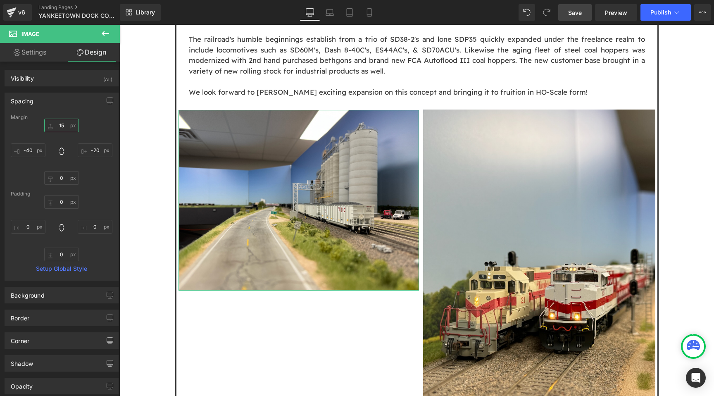
type input "150"
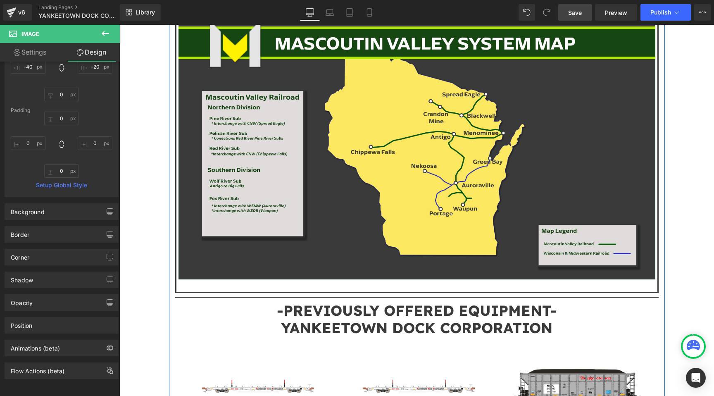
scroll to position [1218, 0]
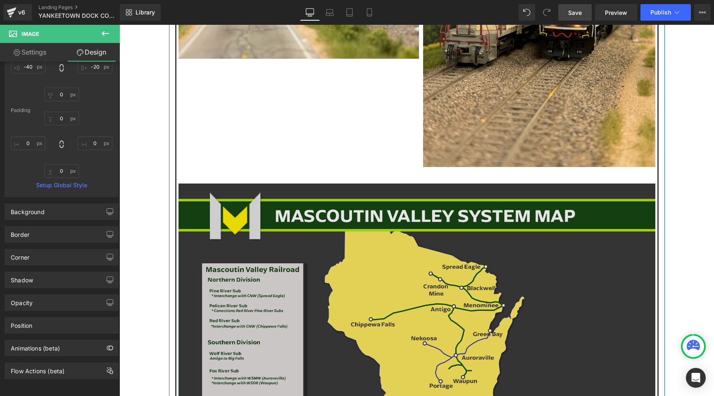
click at [391, 254] on img at bounding box center [417, 317] width 477 height 268
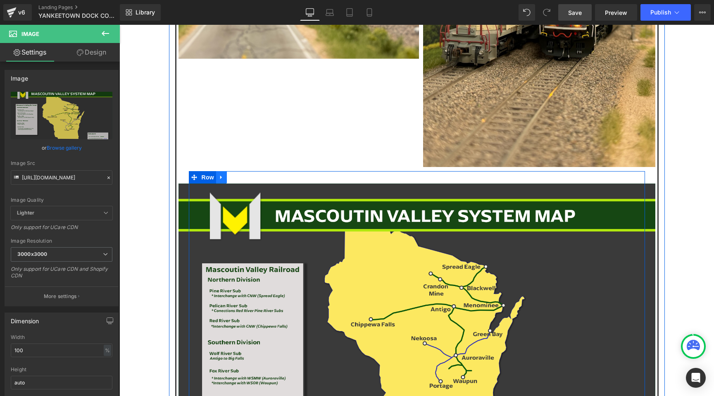
click at [221, 174] on icon at bounding box center [222, 177] width 6 height 6
click at [240, 174] on icon at bounding box center [243, 177] width 6 height 6
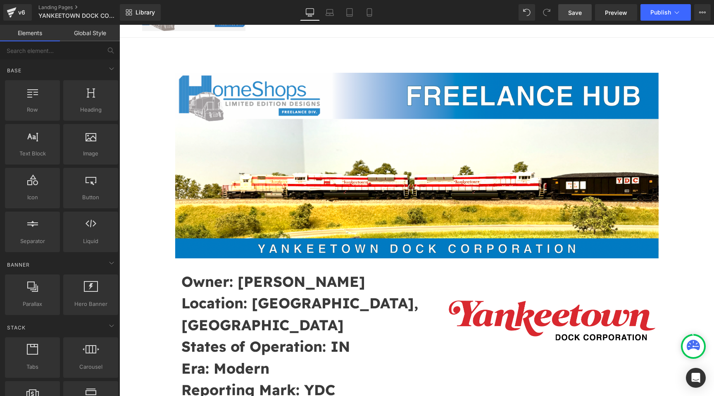
scroll to position [0, 0]
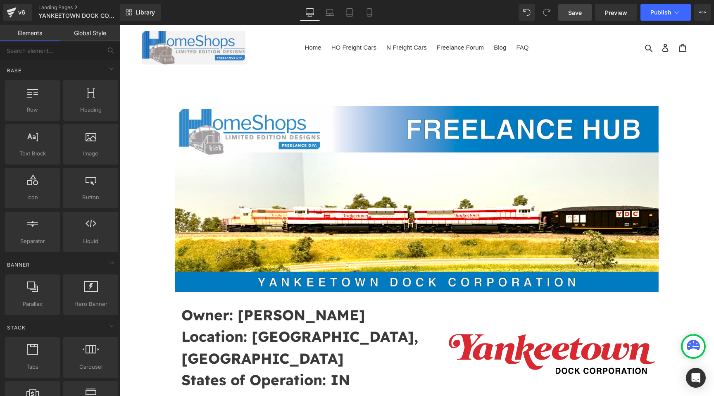
click at [565, 20] on link "Save" at bounding box center [574, 12] width 33 height 17
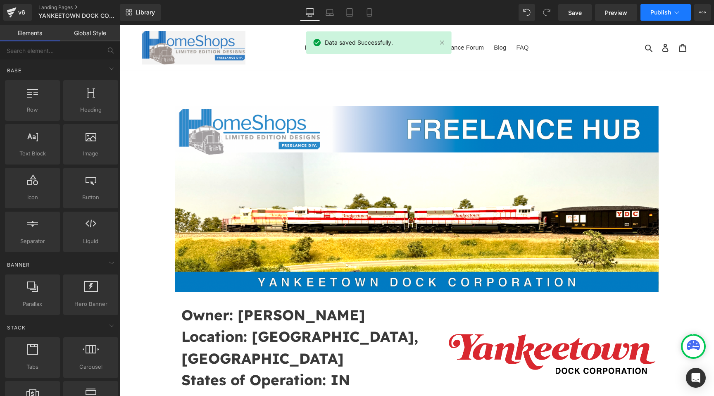
click at [673, 15] on icon at bounding box center [677, 12] width 8 height 8
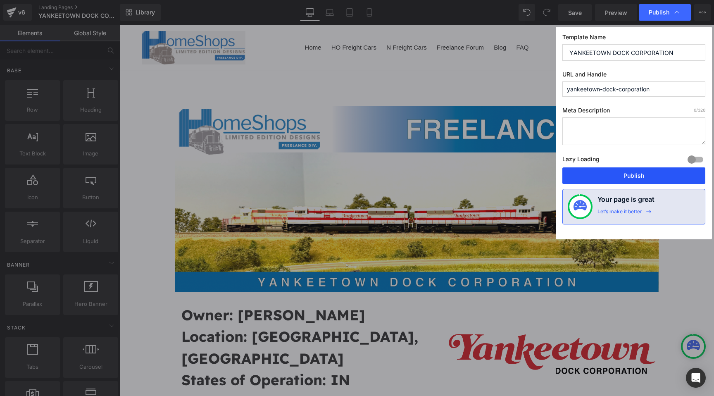
click at [635, 178] on button "Publish" at bounding box center [633, 175] width 143 height 17
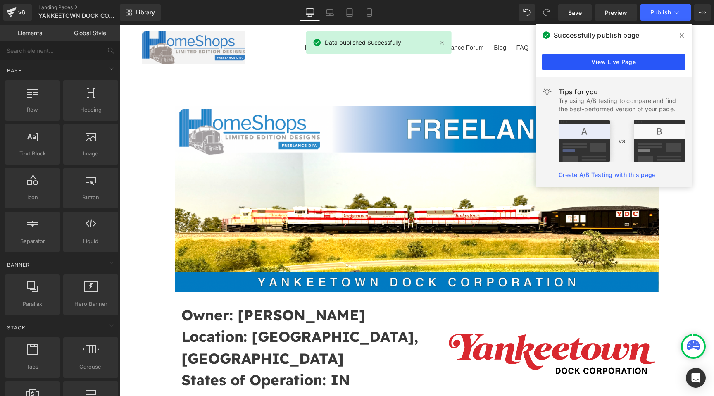
click at [619, 62] on link "View Live Page" at bounding box center [613, 62] width 143 height 17
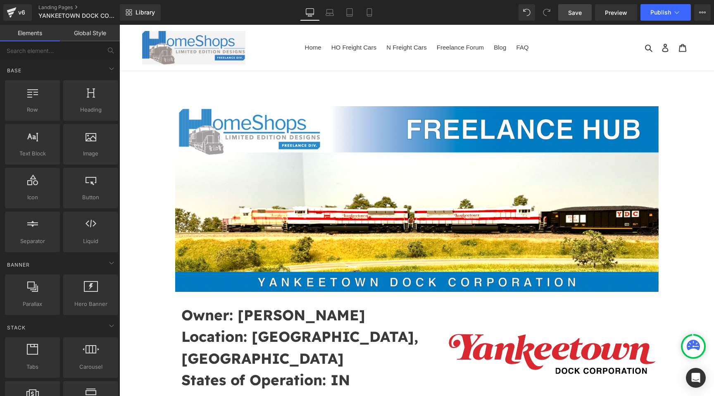
click at [578, 8] on span "Save" at bounding box center [575, 12] width 14 height 9
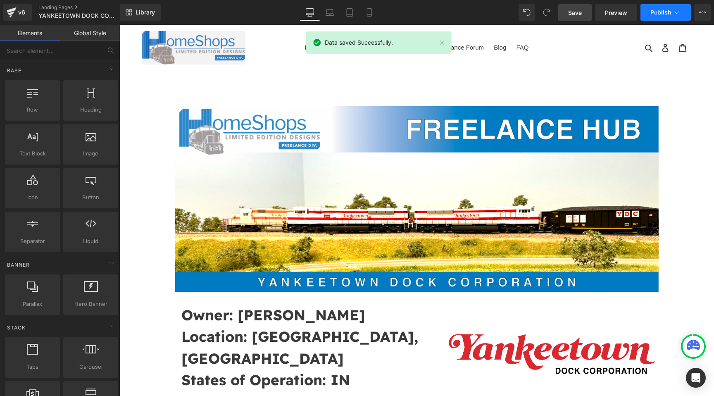
click at [647, 10] on button "Publish" at bounding box center [666, 12] width 50 height 17
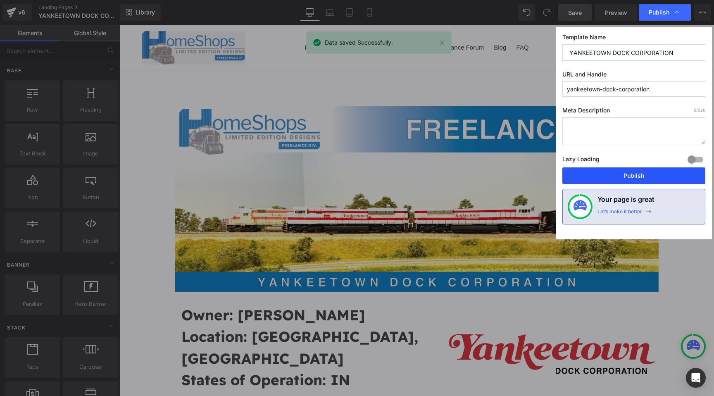
click at [606, 174] on button "Publish" at bounding box center [633, 175] width 143 height 17
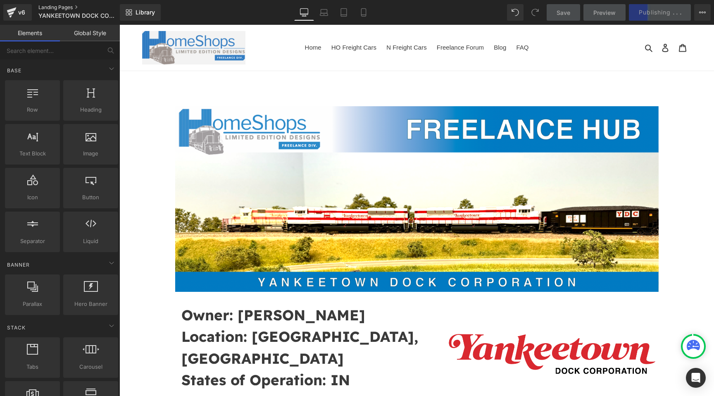
click at [69, 8] on link "Landing Pages" at bounding box center [85, 7] width 95 height 7
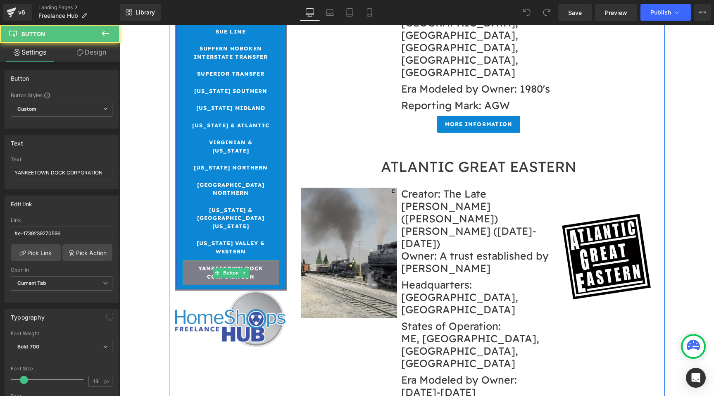
click at [241, 264] on span "YANKEETOWN DOCK CORPORATION" at bounding box center [231, 272] width 81 height 16
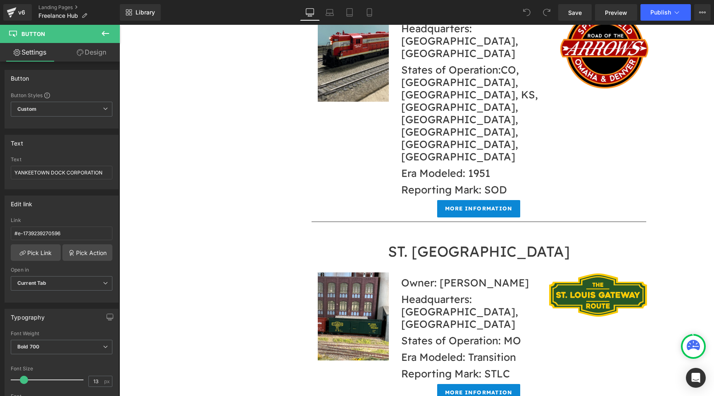
scroll to position [10950, 0]
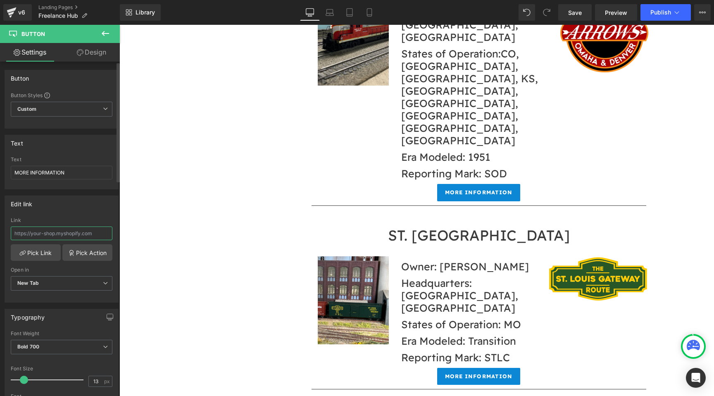
click at [82, 231] on input "text" at bounding box center [62, 233] width 102 height 14
type input "https://cdn.shopify.com/s/files/1/0552/5425/3750/files/YDC_Thumb_d18b479b-cf27-…"
click at [50, 234] on input "https://cdn.shopify.com/s/files/1/0552/5425/3750/files/YDC_Thumb_d18b479b-cf27-…" at bounding box center [62, 233] width 102 height 14
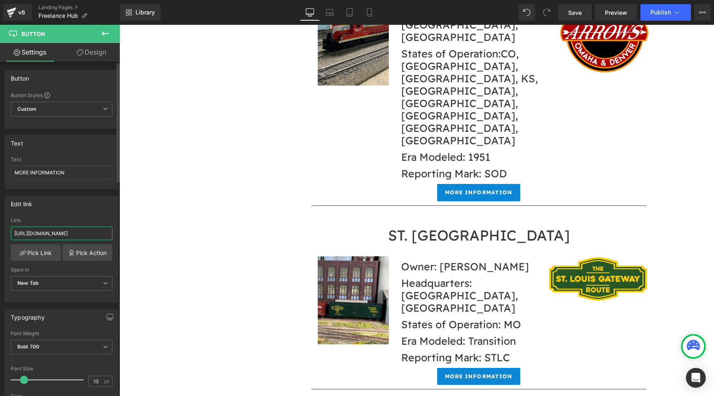
click at [50, 234] on input "https://cdn.shopify.com/s/files/1/0552/5425/3750/files/YDC_Thumb_d18b479b-cf27-…" at bounding box center [62, 233] width 102 height 14
click at [48, 250] on link "Pick Link" at bounding box center [36, 252] width 50 height 17
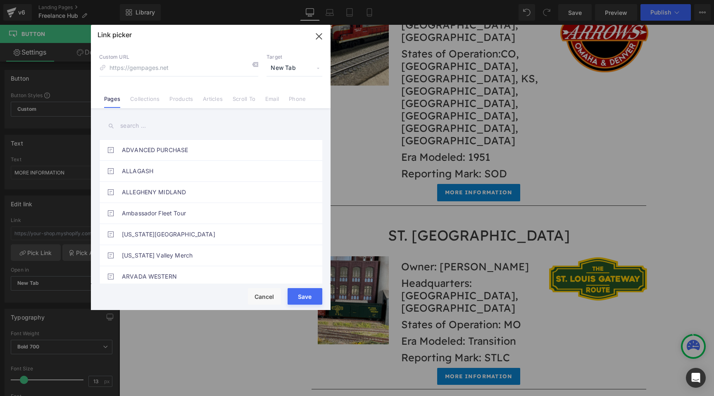
click at [152, 129] on input "text" at bounding box center [210, 126] width 223 height 19
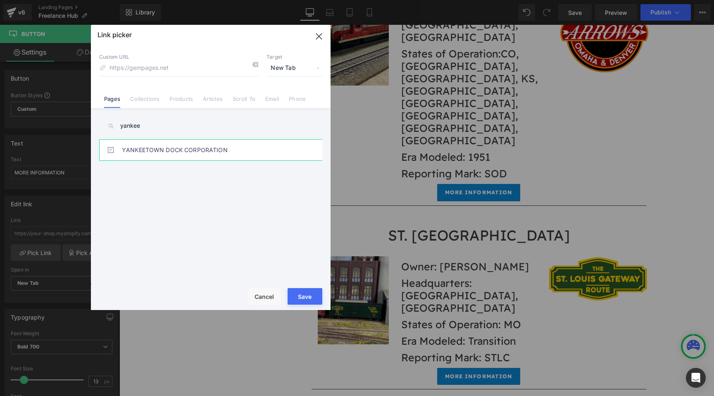
type input "yankee"
click at [172, 160] on link "YANKEETOWN DOCK CORPORATION" at bounding box center [213, 150] width 182 height 21
click at [300, 293] on button "Save" at bounding box center [305, 296] width 35 height 17
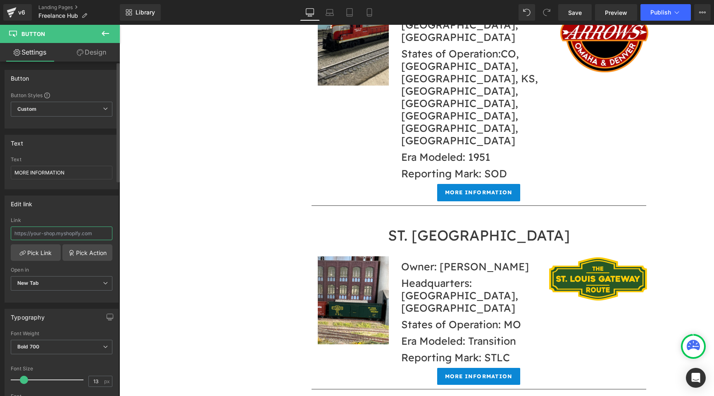
click at [86, 229] on input "text" at bounding box center [62, 233] width 102 height 14
type input "/pages/yankeetown-dock-corporation"
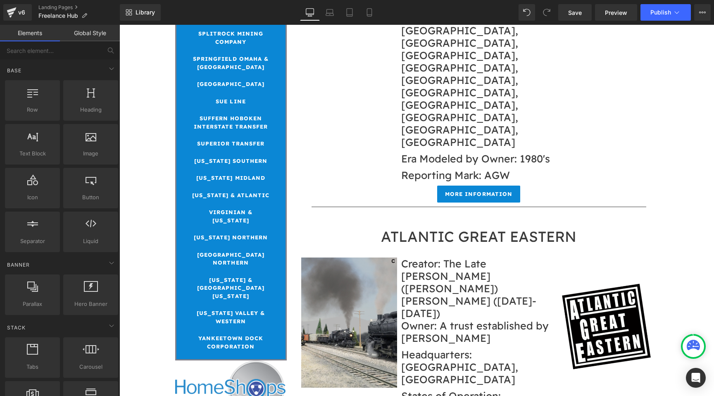
scroll to position [1425, 0]
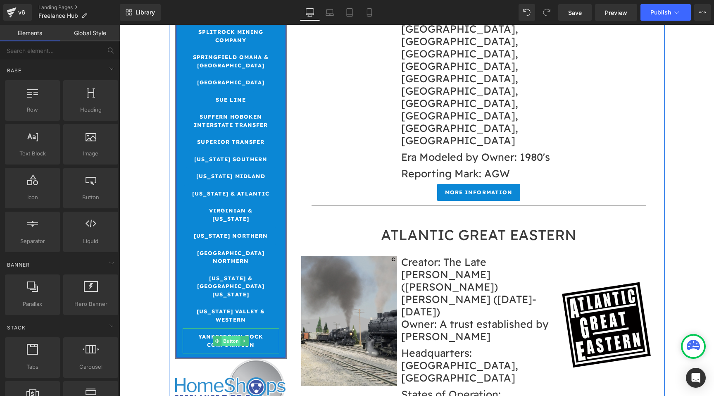
click at [233, 336] on span "Button" at bounding box center [231, 341] width 19 height 10
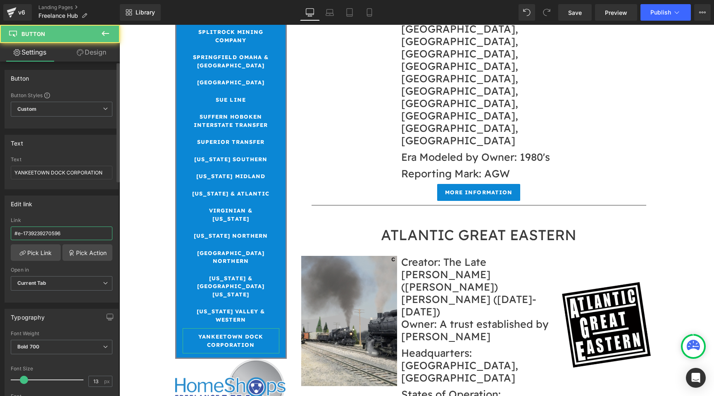
click at [56, 233] on input "#e-1739239270596" at bounding box center [62, 233] width 102 height 14
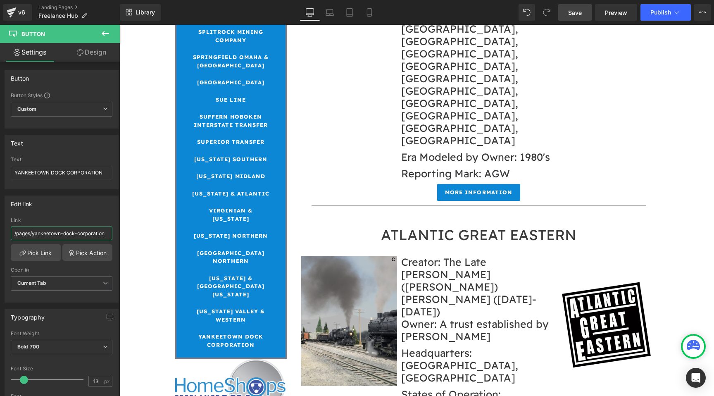
type input "/pages/yankeetown-dock-corporation"
drag, startPoint x: 579, startPoint y: 8, endPoint x: 505, endPoint y: 2, distance: 73.8
click at [579, 9] on span "Save" at bounding box center [575, 12] width 14 height 9
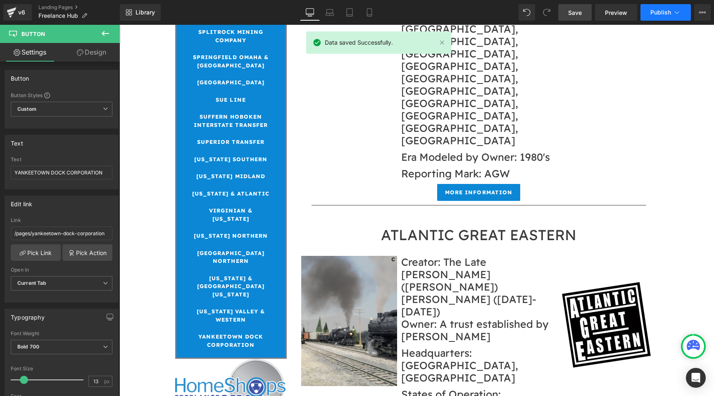
click at [668, 13] on span "Publish" at bounding box center [660, 12] width 21 height 7
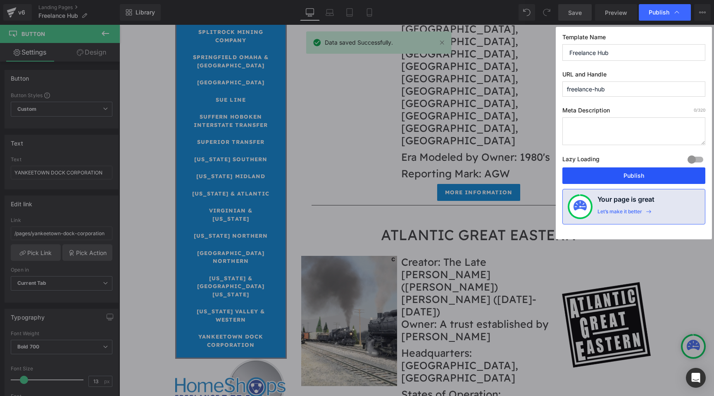
click at [624, 174] on button "Publish" at bounding box center [633, 175] width 143 height 17
